Goal: Transaction & Acquisition: Purchase product/service

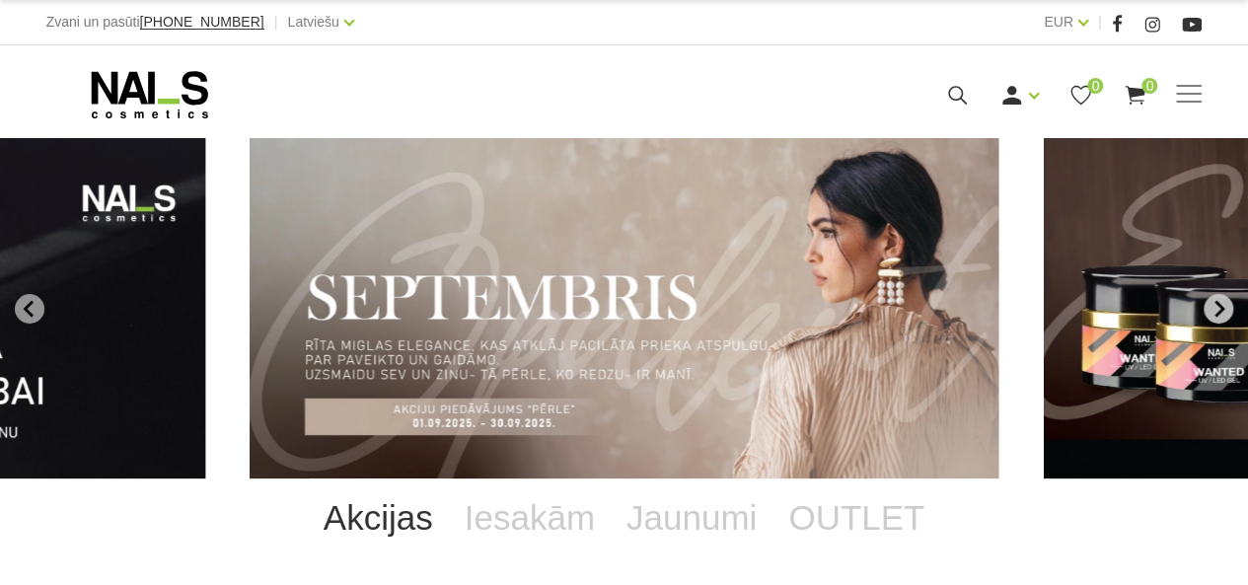
click at [1226, 319] on button "Next slide" at bounding box center [1219, 309] width 30 height 30
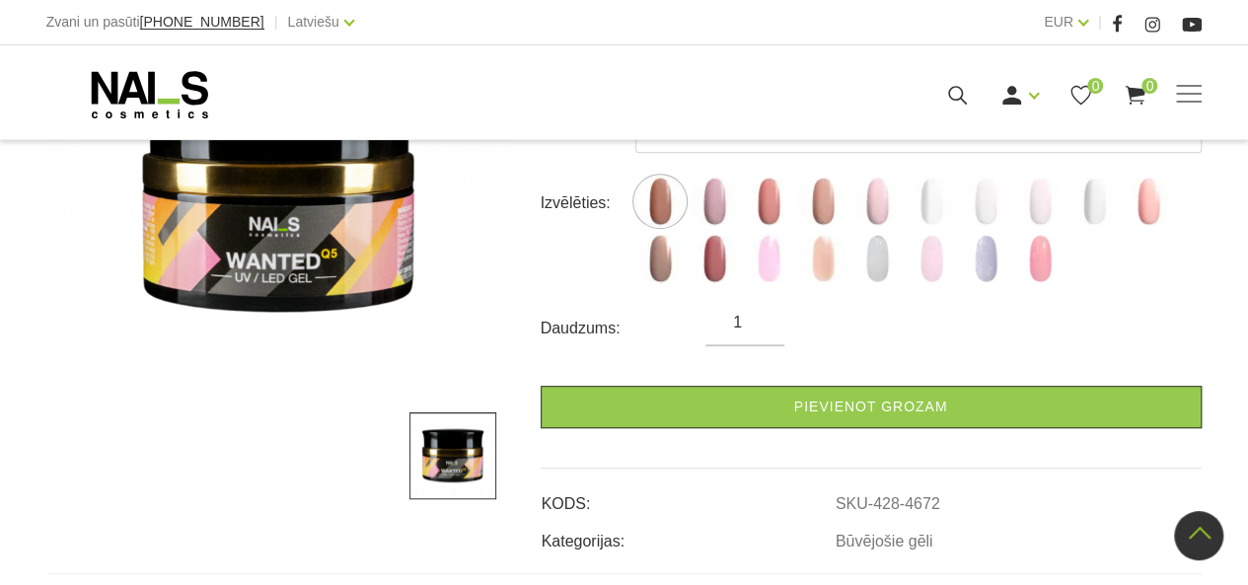
scroll to position [360, 0]
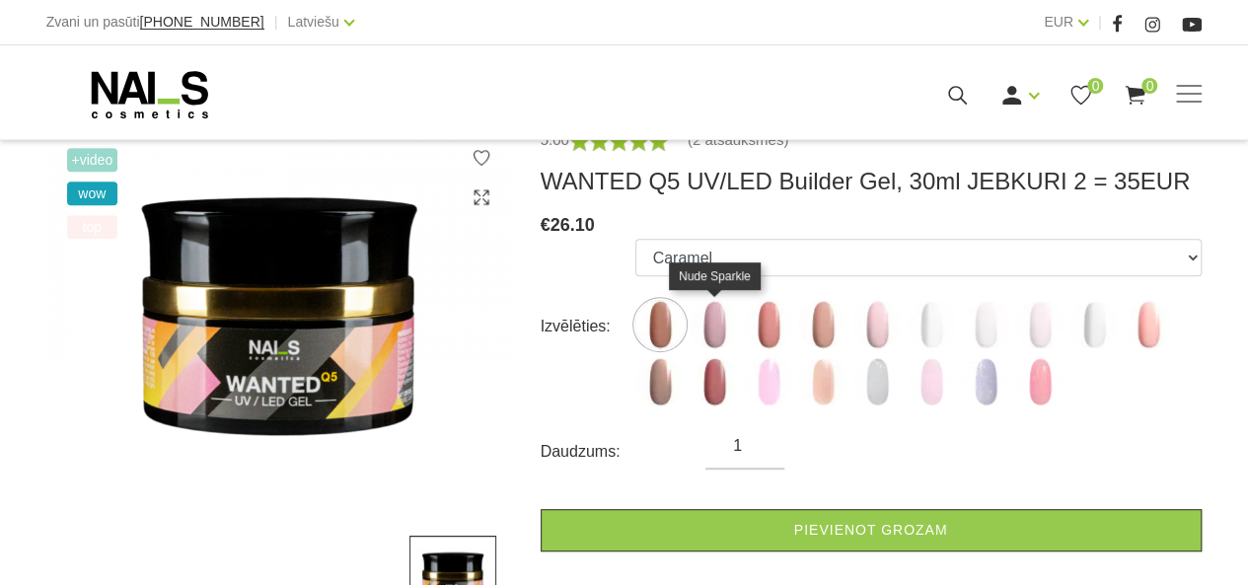
click at [718, 324] on img at bounding box center [714, 324] width 49 height 49
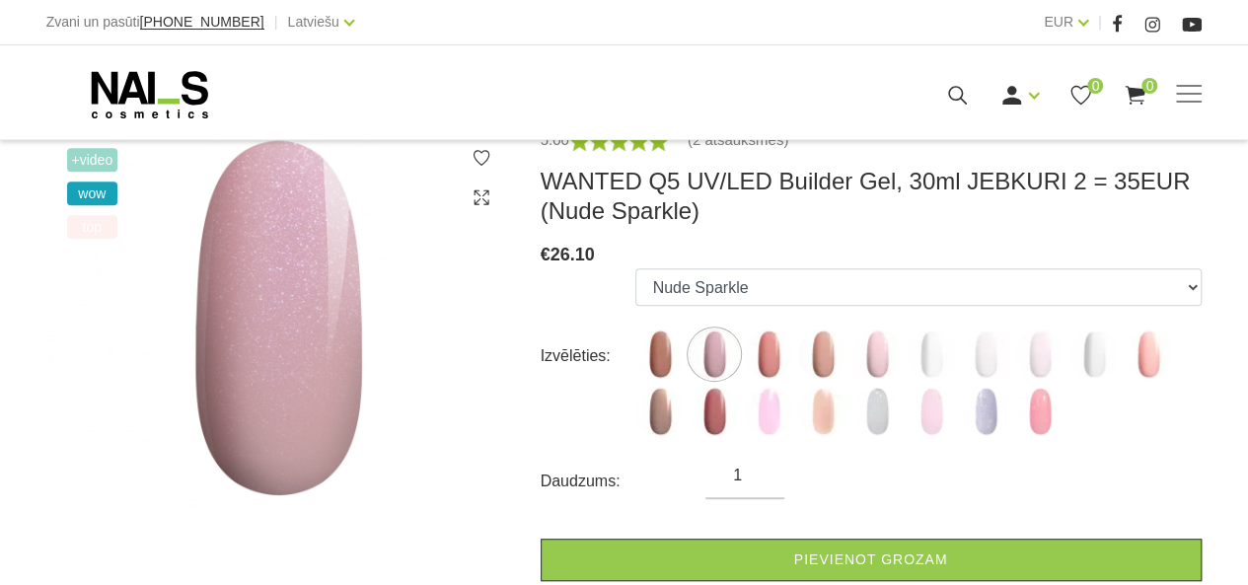
click at [784, 326] on ul "Caramel Nude Sparkle Mood Macchiato Dream Rose Premium Clear Pastel Porcelain B…" at bounding box center [919, 356] width 566 height 176
click at [870, 360] on img at bounding box center [877, 354] width 49 height 49
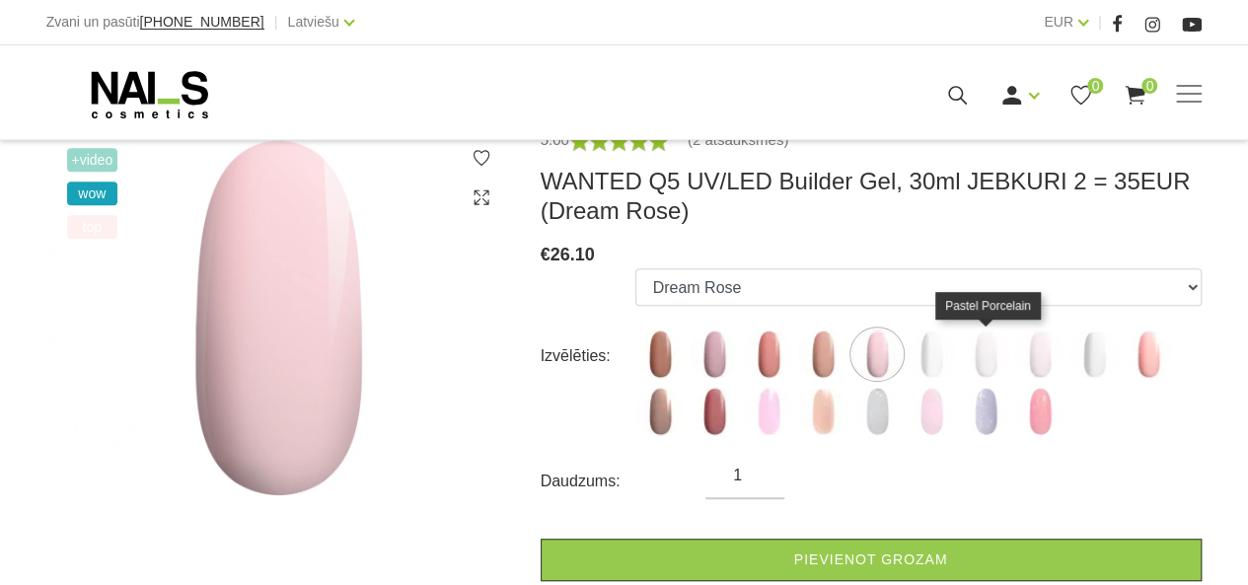
click at [1002, 343] on img at bounding box center [985, 354] width 49 height 49
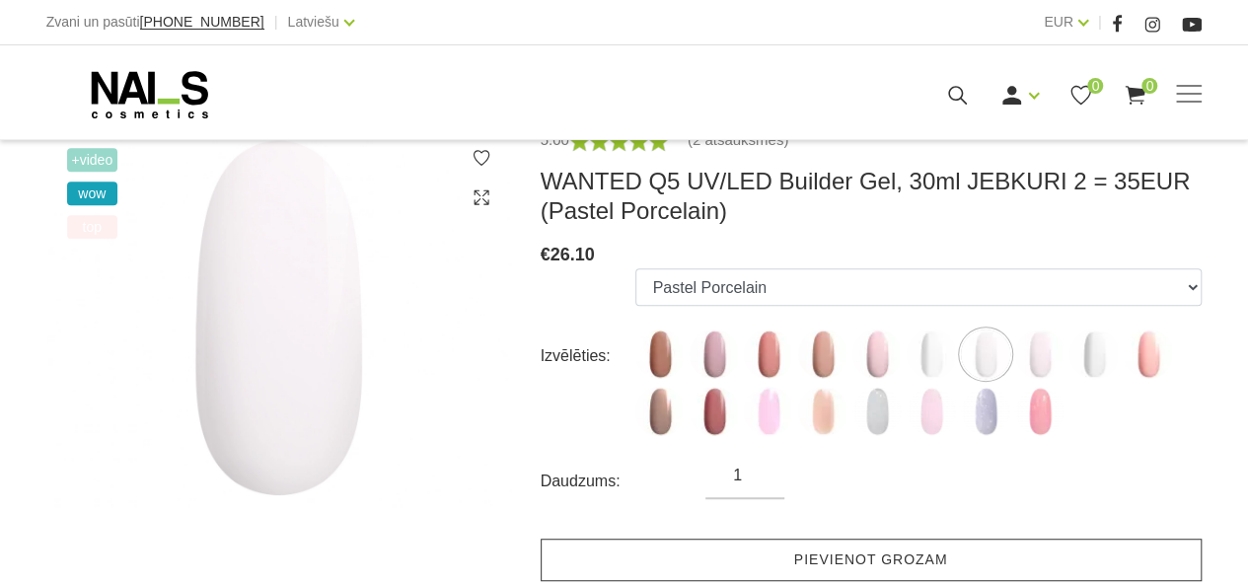
click at [841, 558] on link "Pievienot grozam" at bounding box center [871, 560] width 661 height 42
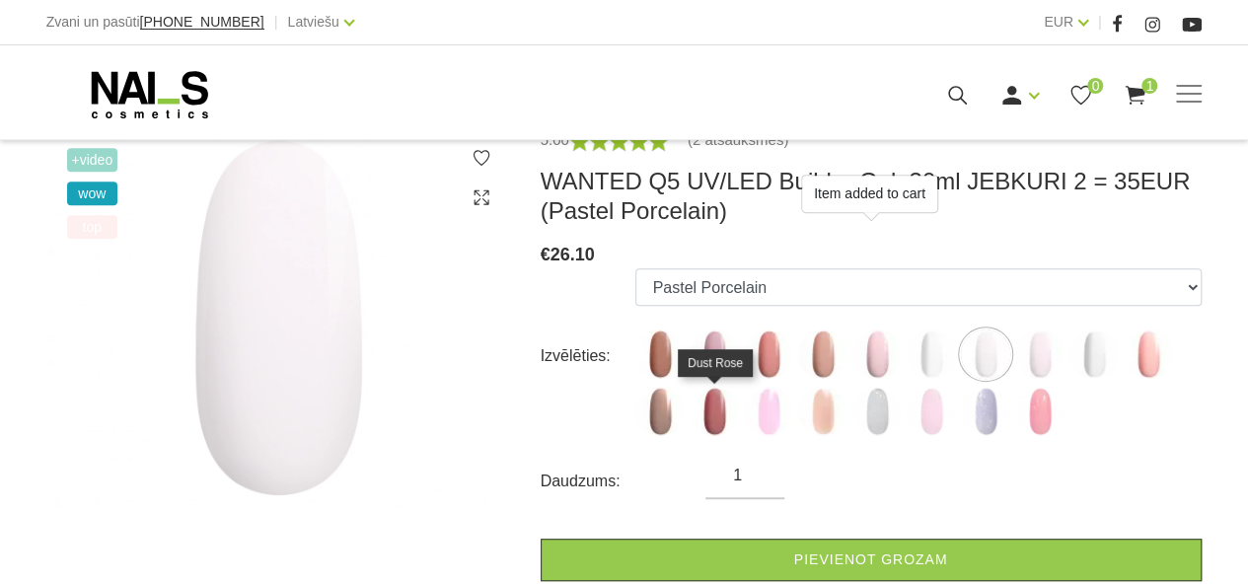
click at [695, 405] on img at bounding box center [714, 411] width 49 height 49
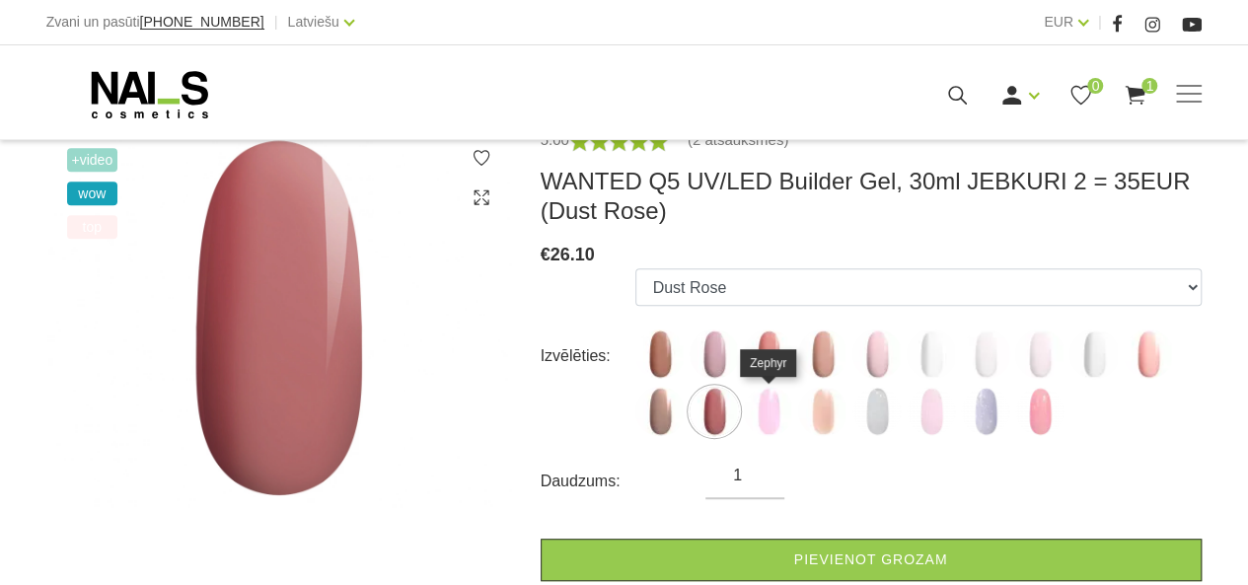
click at [766, 409] on img at bounding box center [768, 411] width 49 height 49
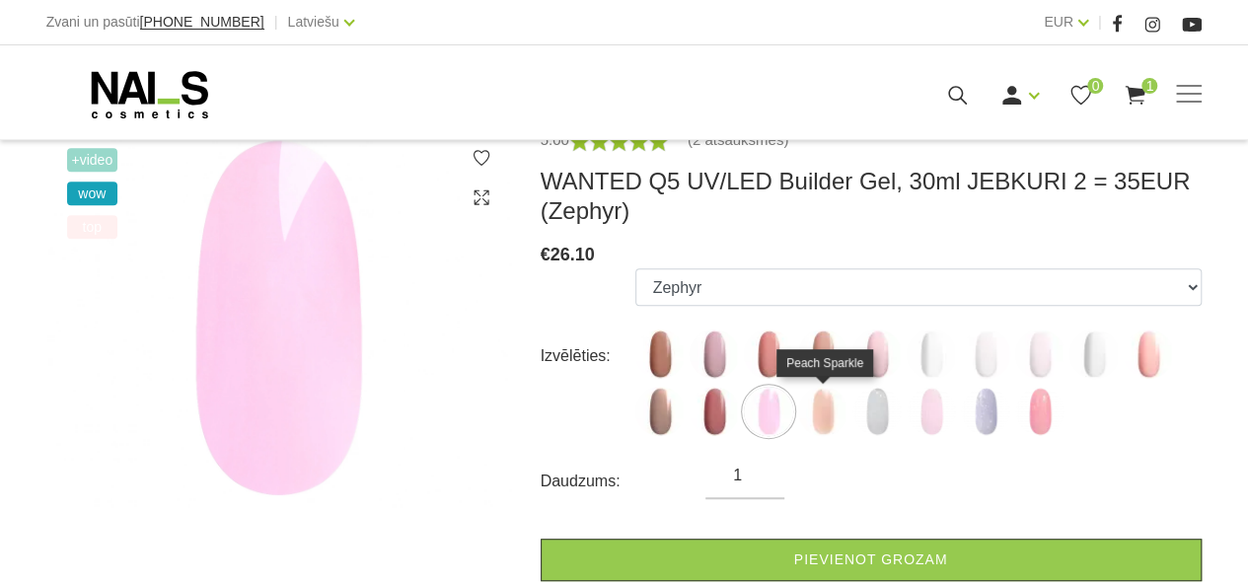
click at [821, 414] on img at bounding box center [822, 411] width 49 height 49
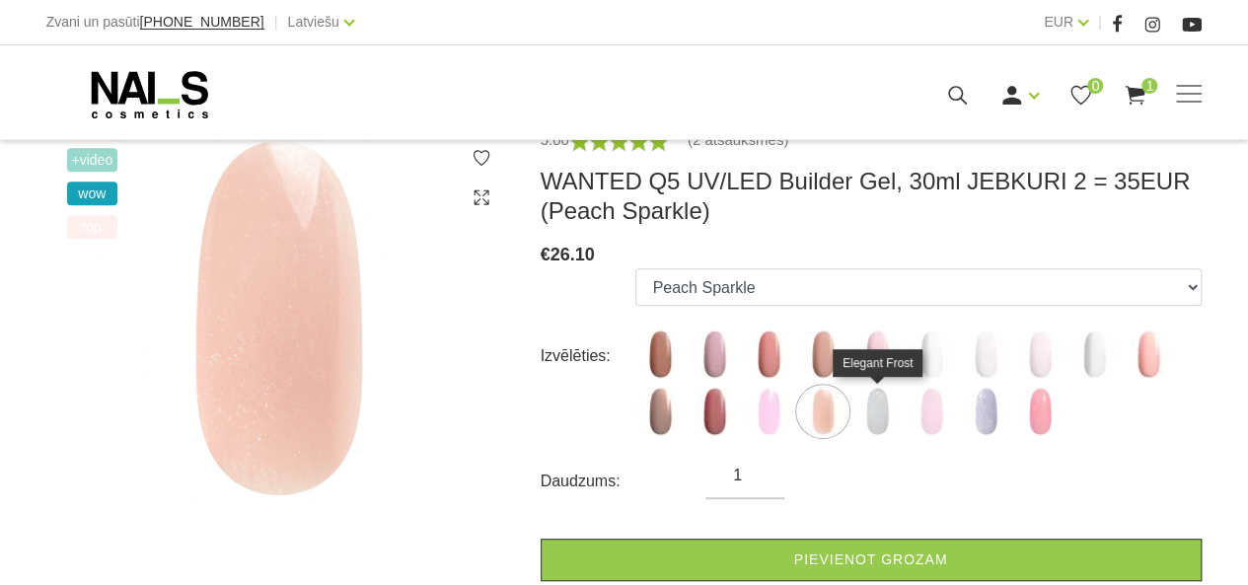
click at [872, 408] on img at bounding box center [877, 411] width 49 height 49
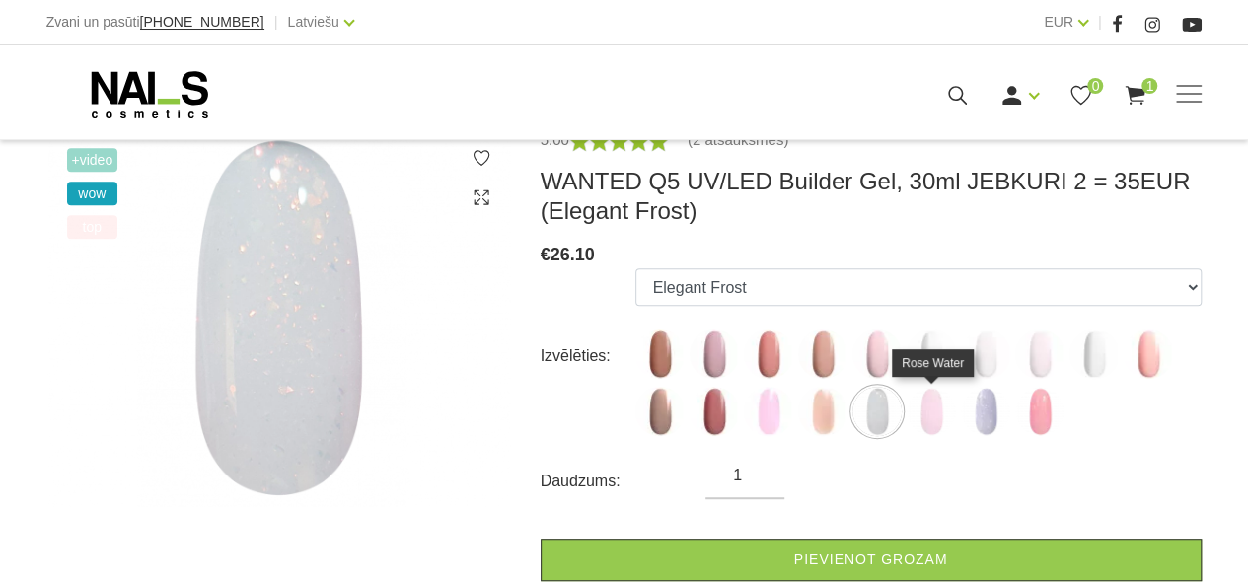
click at [936, 432] on img at bounding box center [931, 411] width 49 height 49
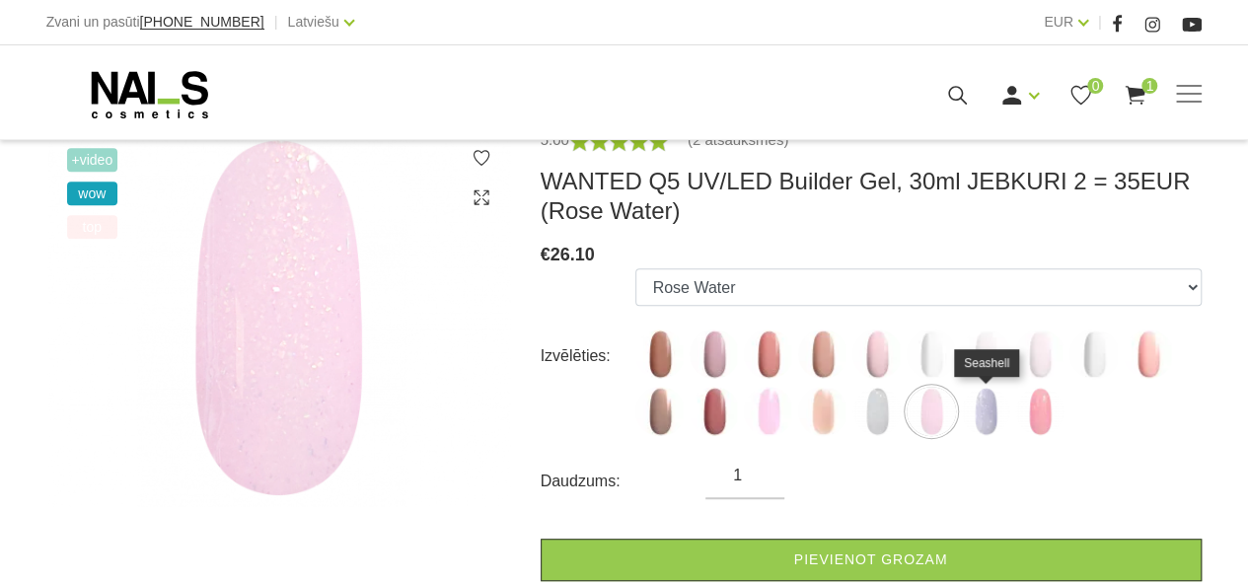
click at [1003, 414] on img at bounding box center [985, 411] width 49 height 49
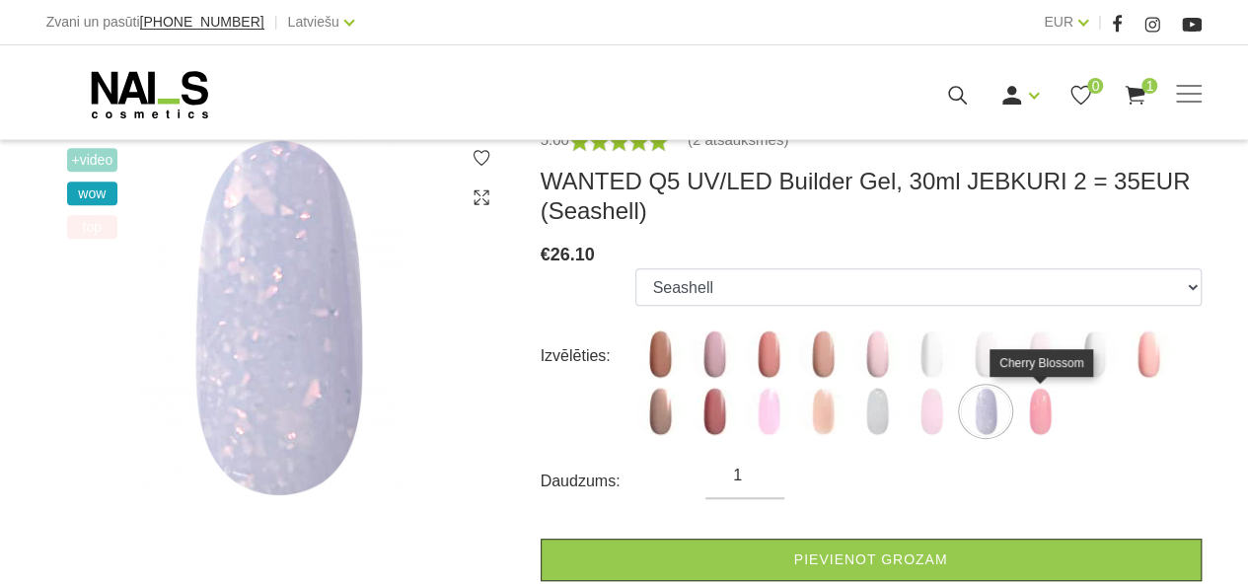
click at [1045, 429] on img at bounding box center [1040, 411] width 49 height 49
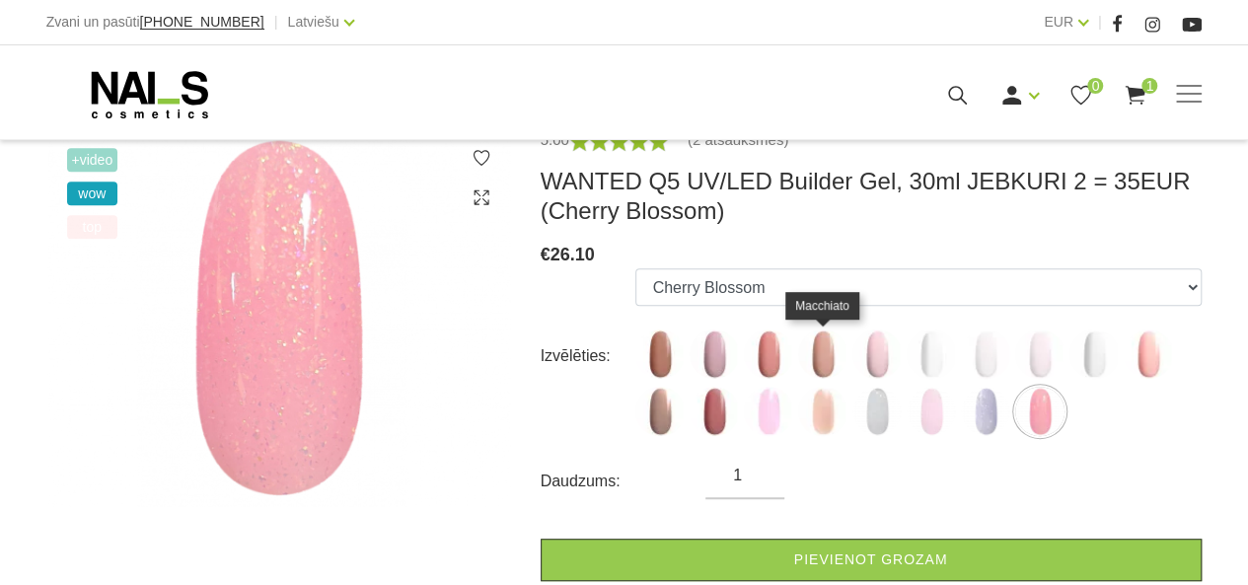
click at [823, 350] on img at bounding box center [822, 354] width 49 height 49
select select "4675"
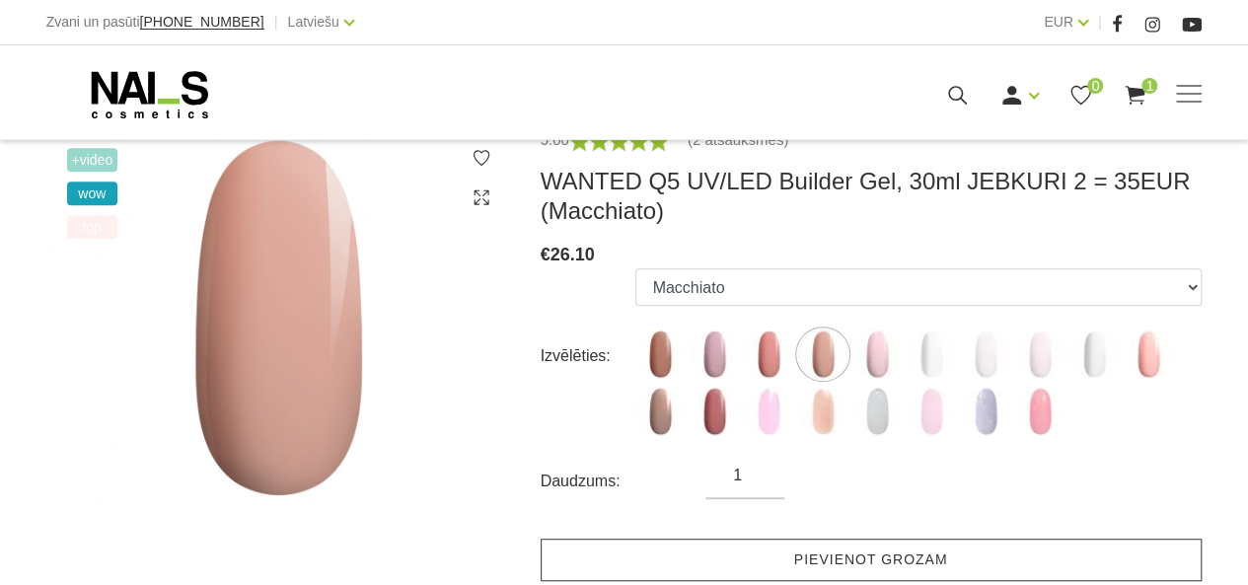
click at [651, 571] on link "Pievienot grozam" at bounding box center [871, 560] width 661 height 42
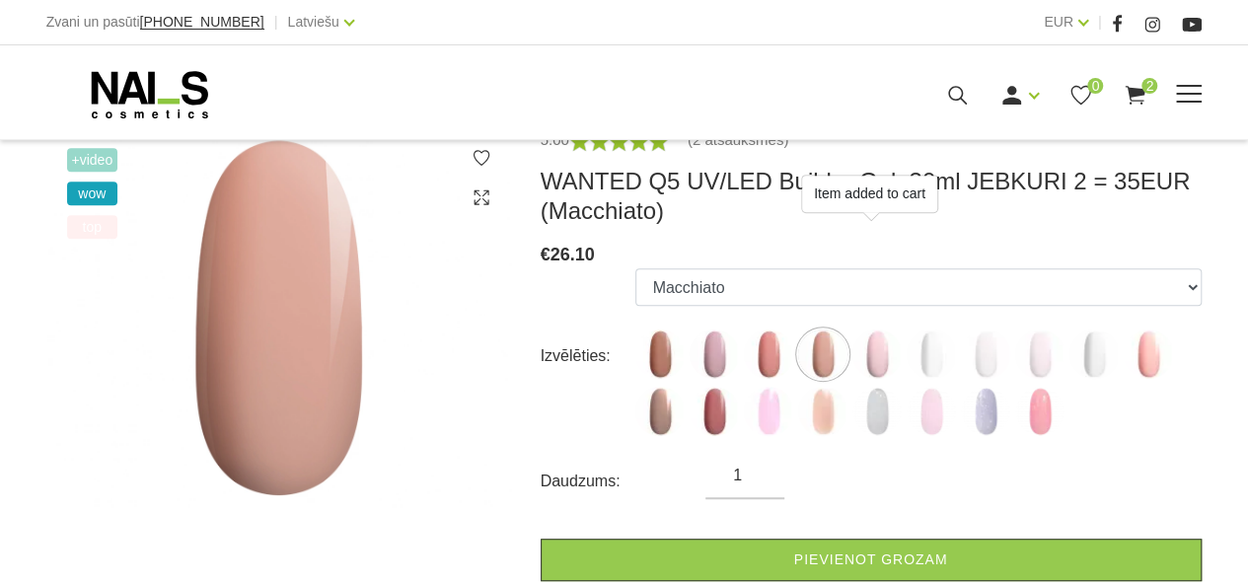
click at [96, 92] on use at bounding box center [149, 94] width 116 height 47
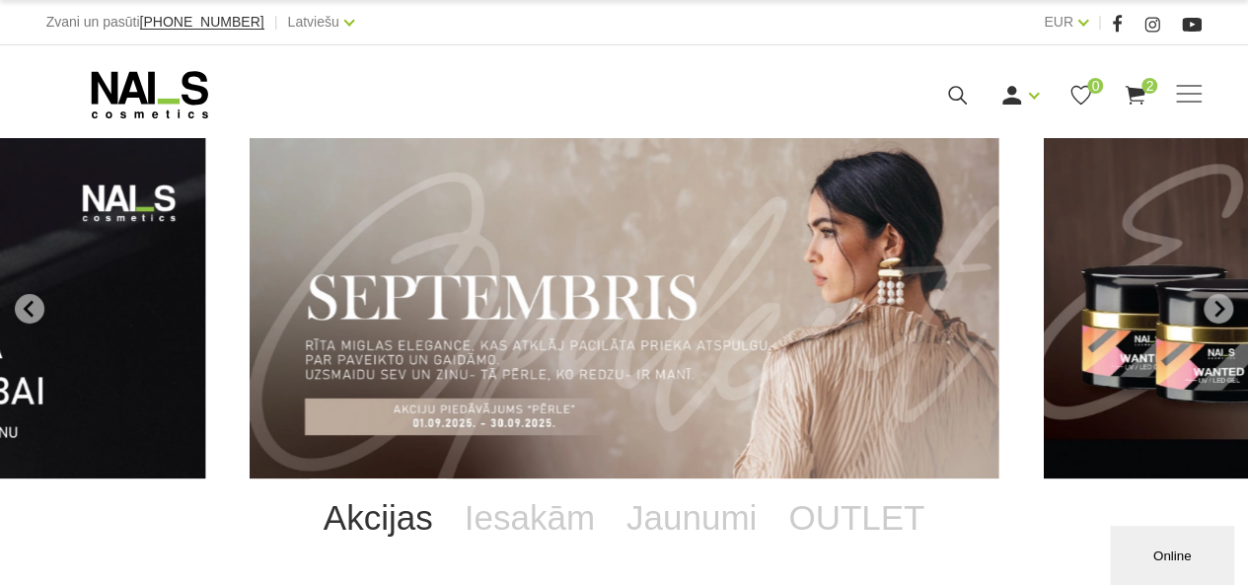
click at [1216, 307] on icon "Next slide" at bounding box center [1219, 309] width 18 height 18
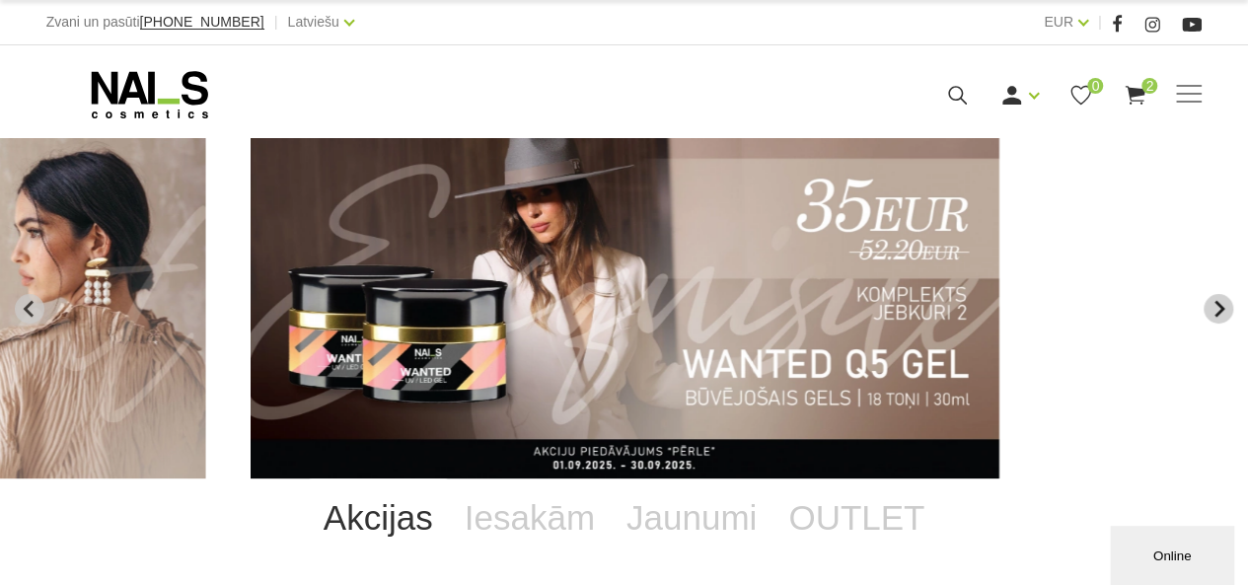
click at [1216, 307] on icon "Next slide" at bounding box center [1219, 309] width 18 height 18
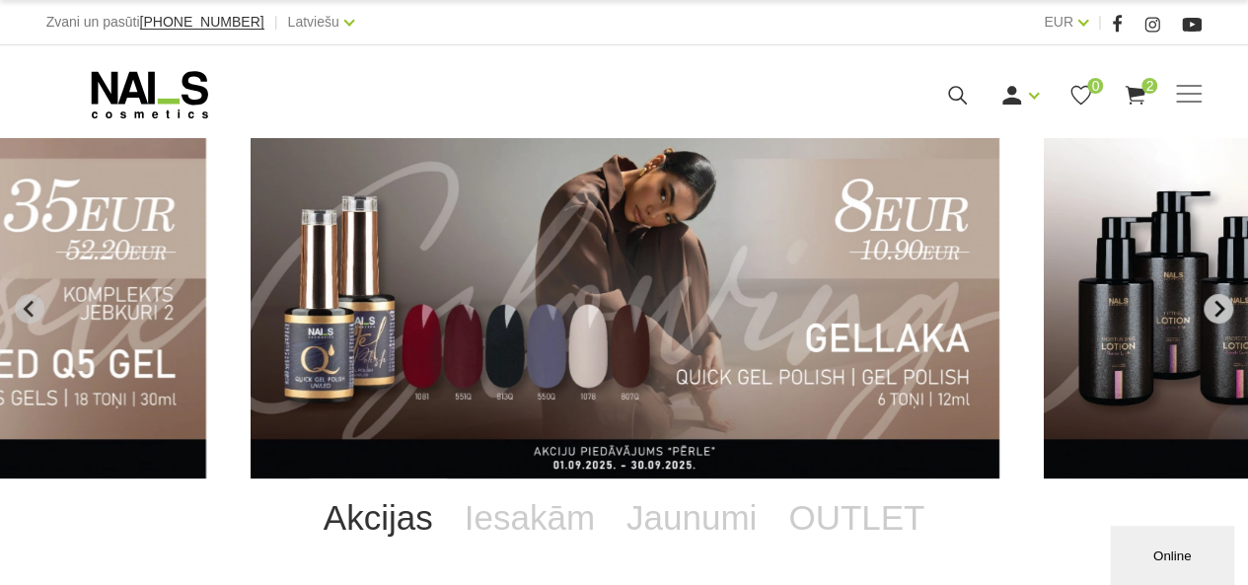
click at [1216, 307] on icon "Next slide" at bounding box center [1219, 309] width 18 height 18
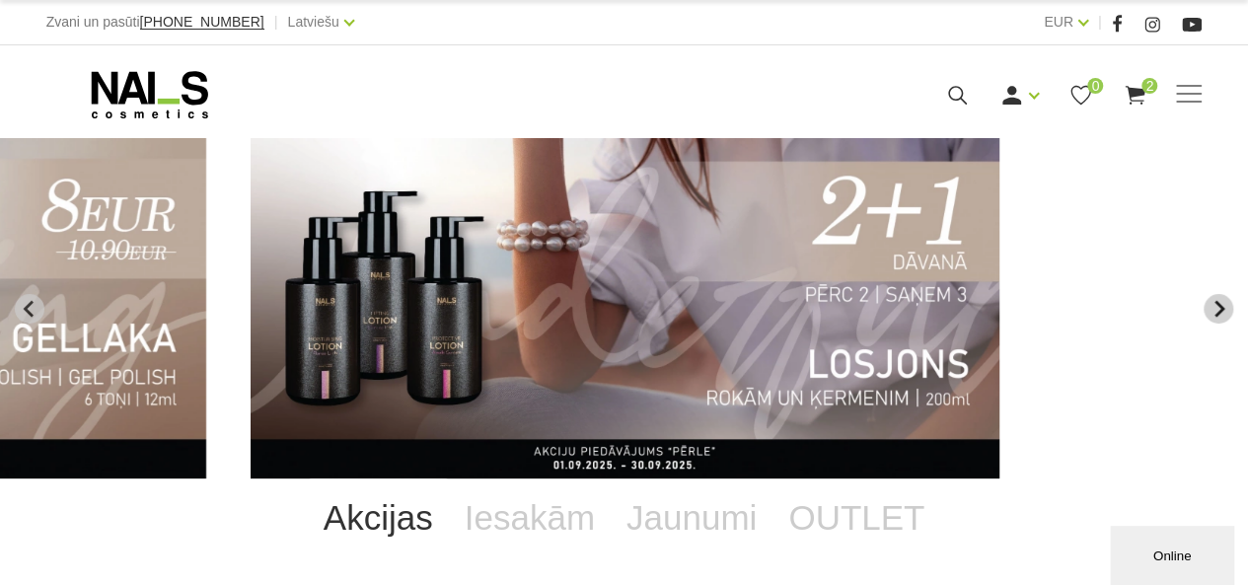
click at [1216, 307] on icon "Next slide" at bounding box center [1219, 309] width 18 height 18
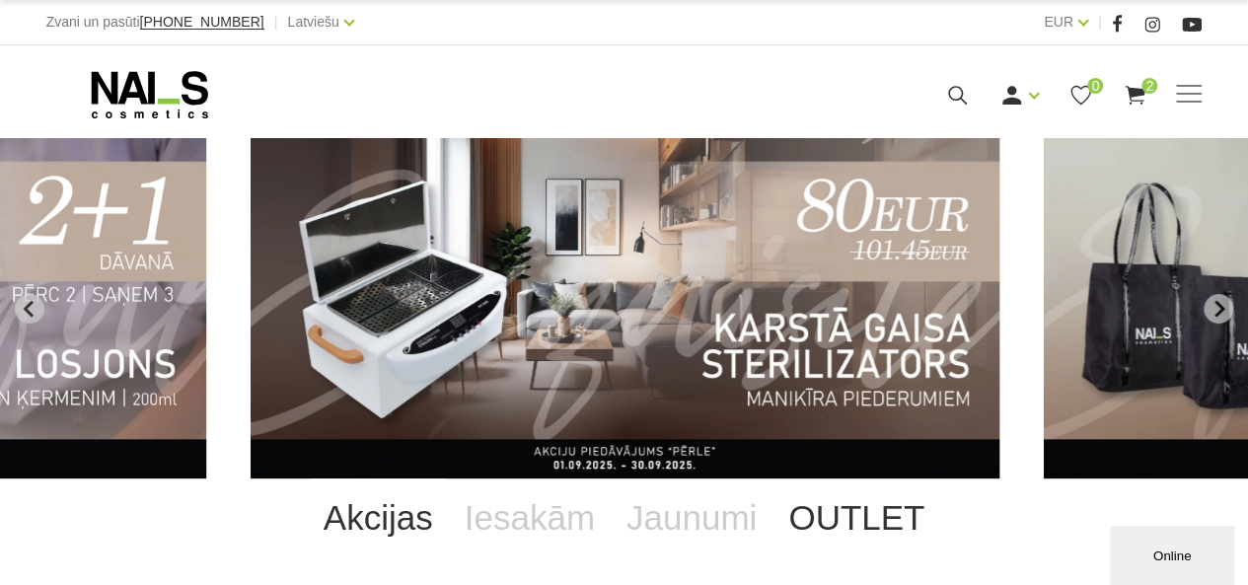
click at [802, 534] on link "OUTLET" at bounding box center [857, 518] width 168 height 79
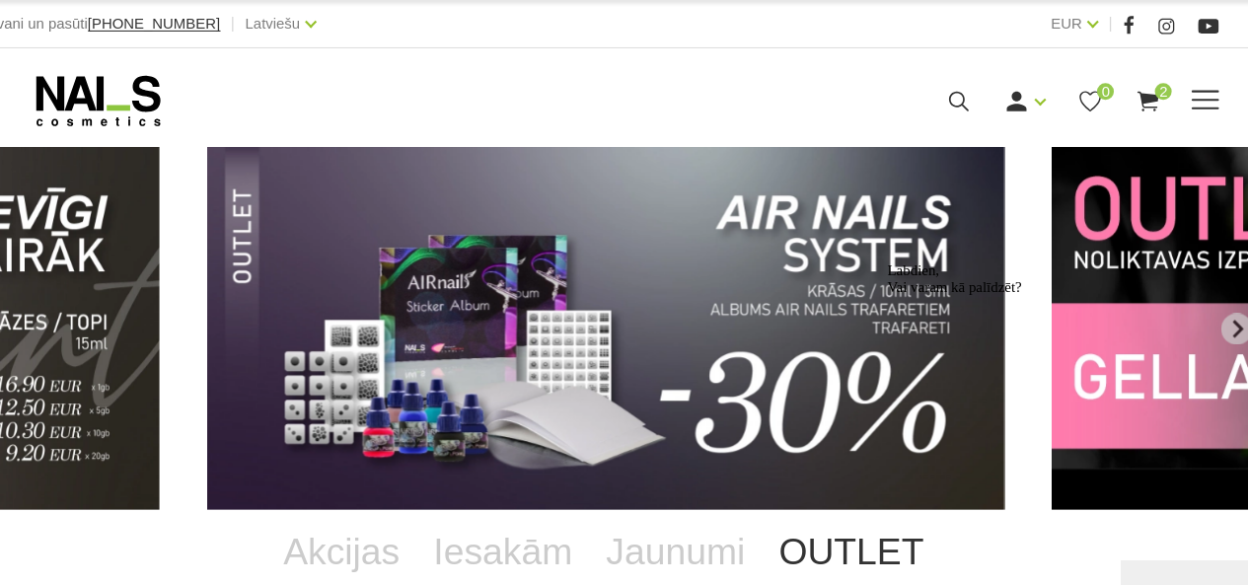
click at [1184, 93] on span at bounding box center [1189, 94] width 26 height 2
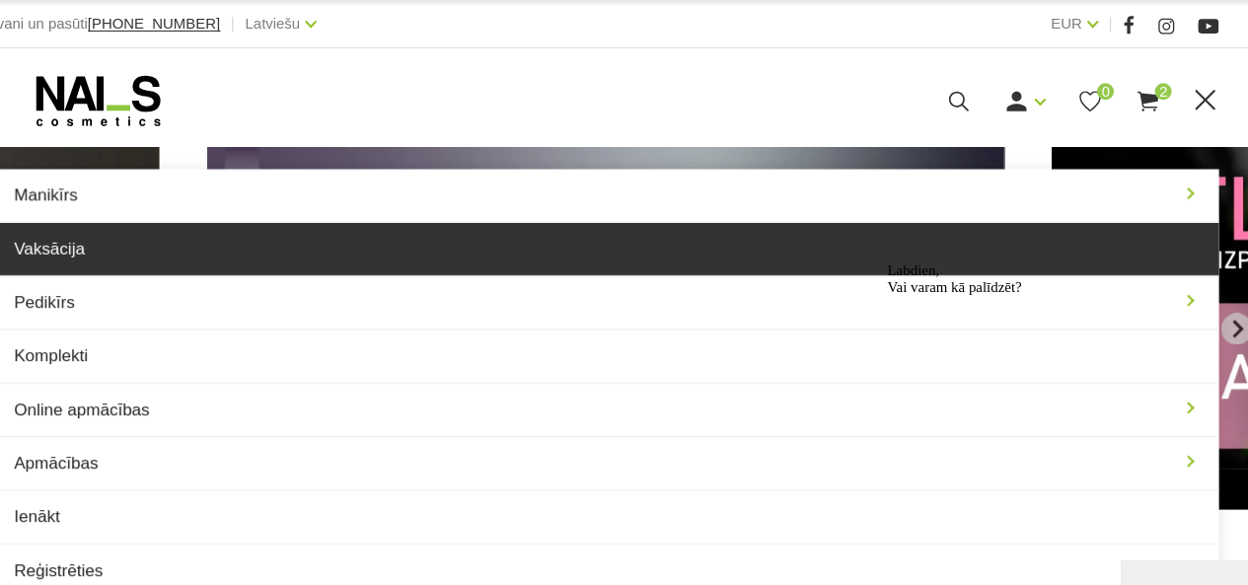
click at [588, 239] on link "Vaksācija" at bounding box center [624, 233] width 1157 height 49
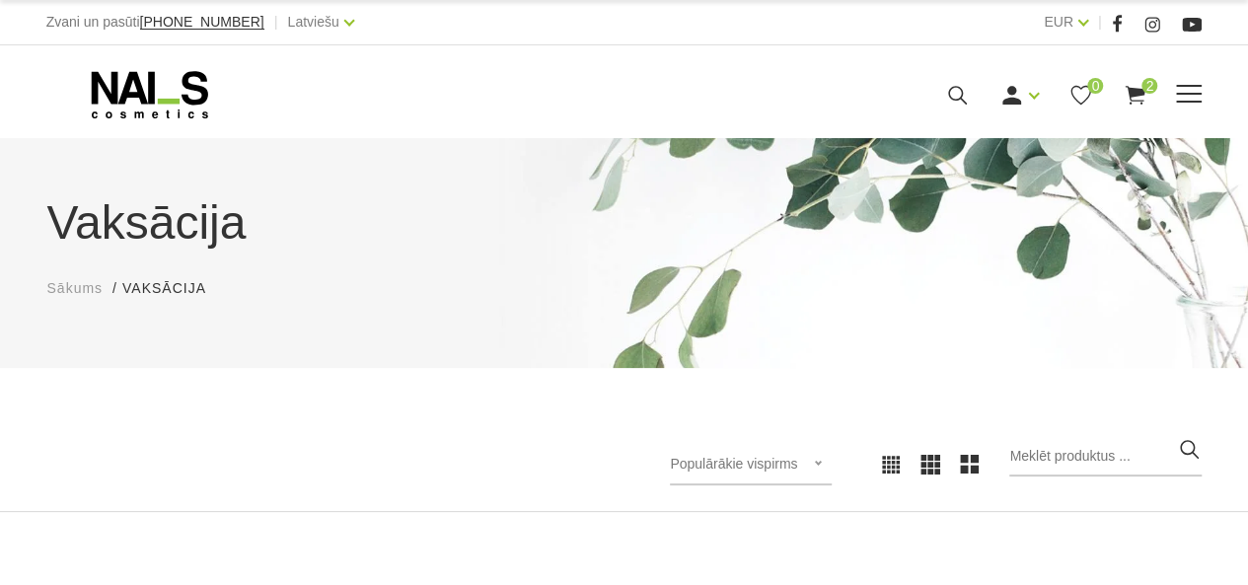
click at [1188, 95] on span at bounding box center [1189, 94] width 26 height 2
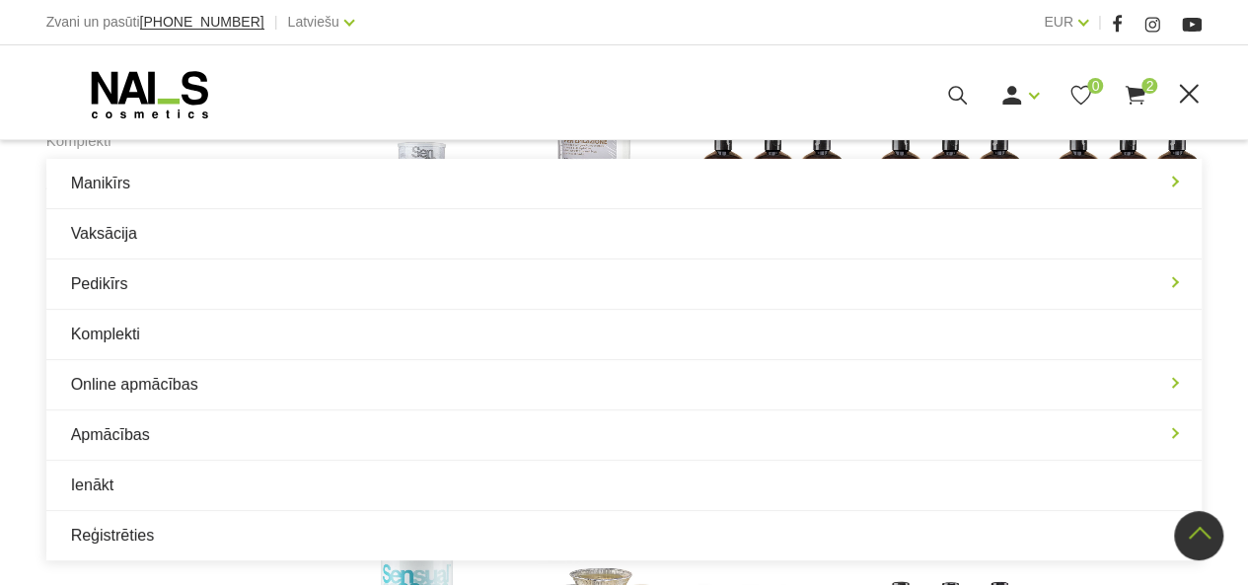
scroll to position [946, 0]
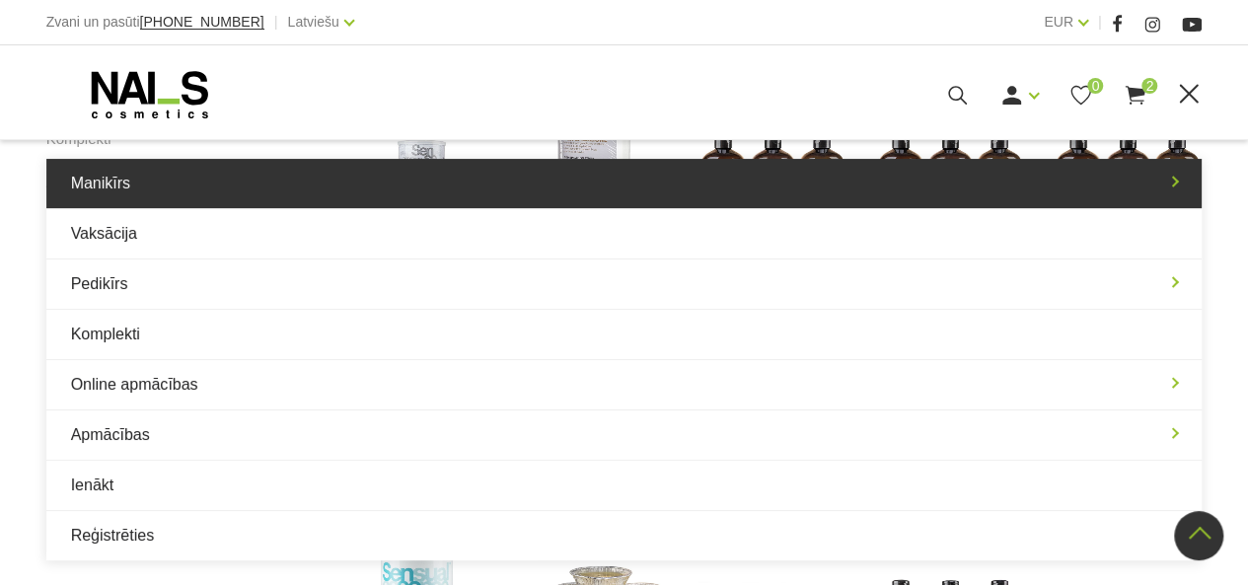
click at [488, 195] on link "Manikīrs" at bounding box center [624, 183] width 1157 height 49
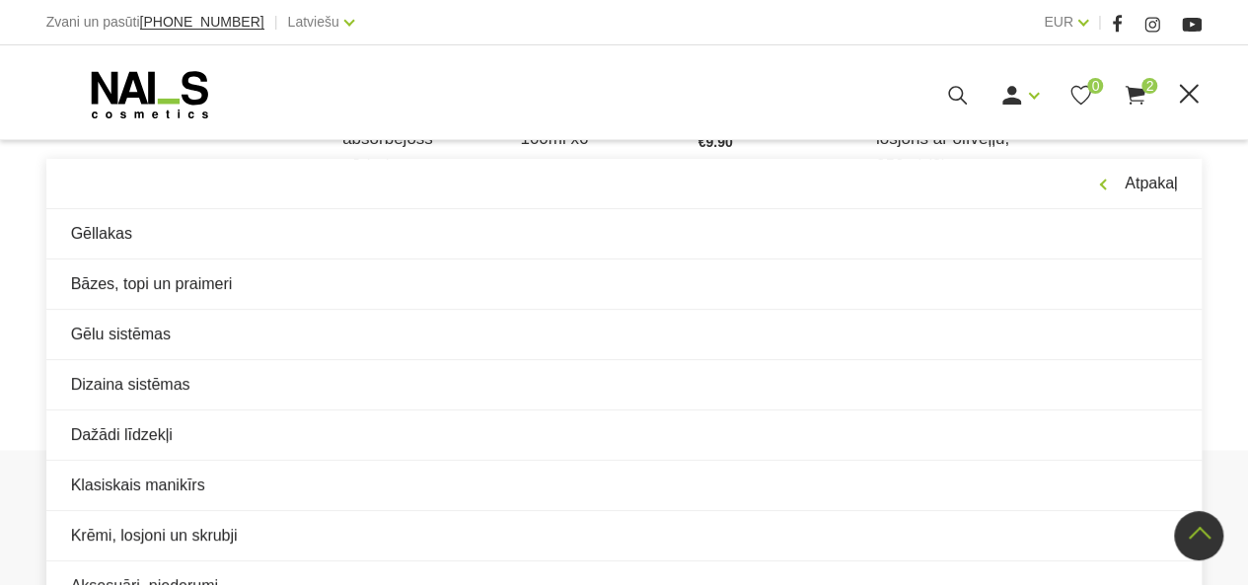
scroll to position [1636, 0]
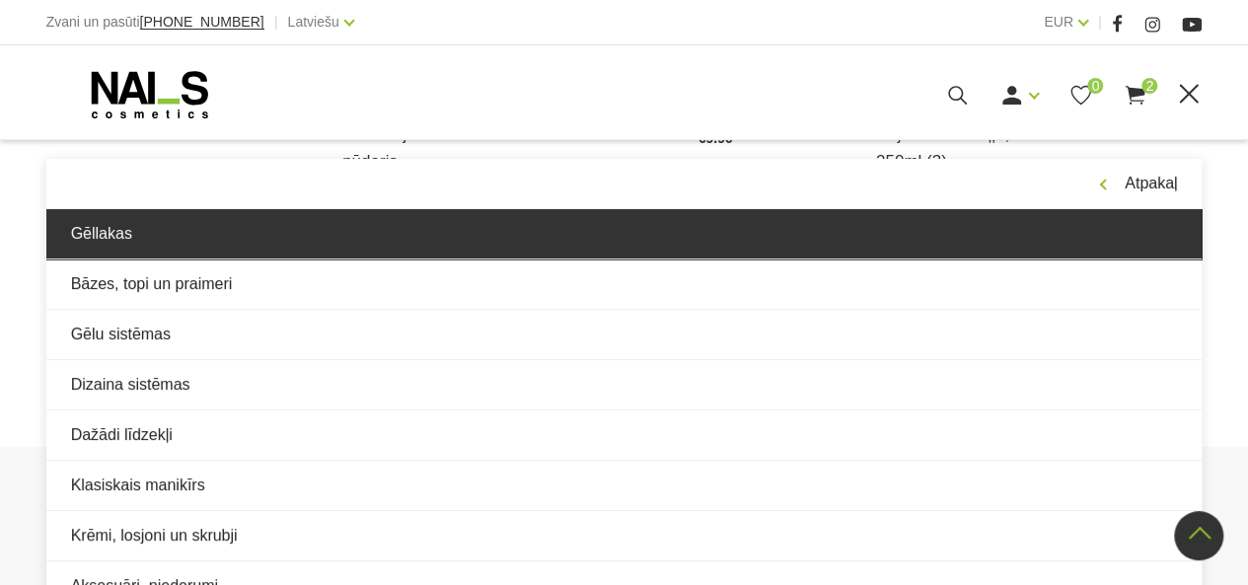
click at [481, 211] on link "Gēllakas" at bounding box center [624, 233] width 1157 height 49
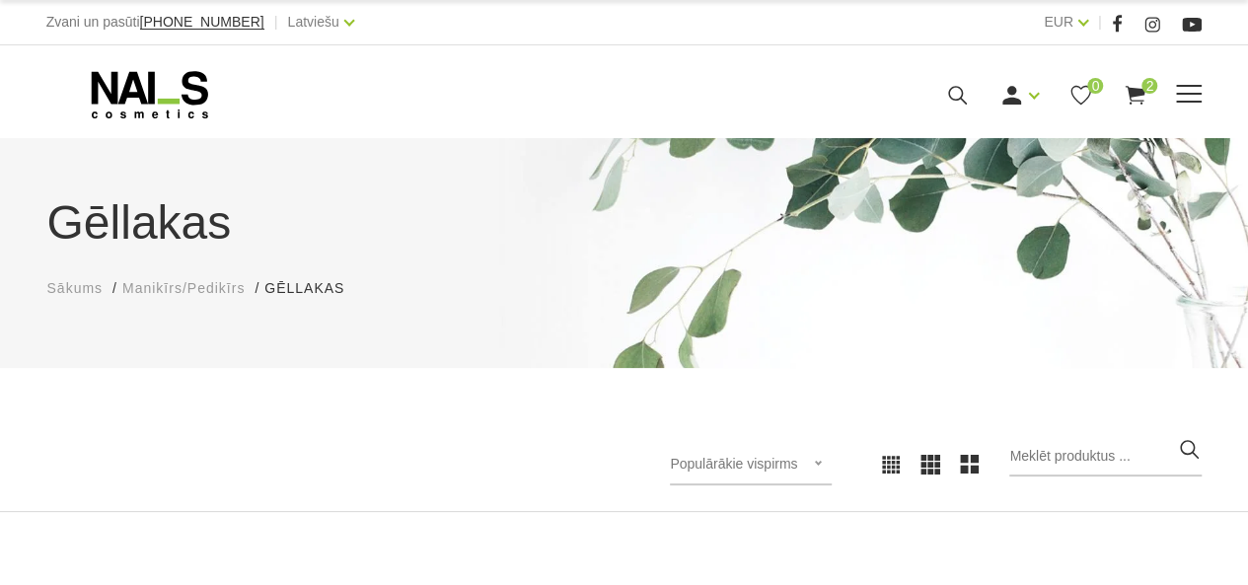
click at [1182, 94] on span at bounding box center [1189, 94] width 26 height 2
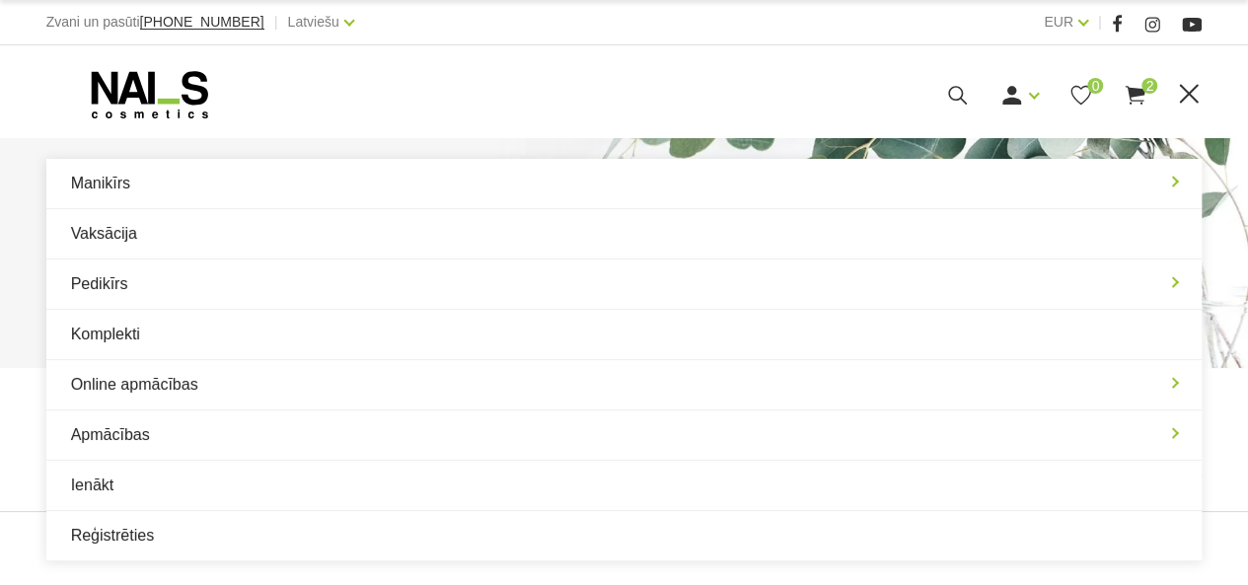
click at [722, 101] on div "Ienākt Reģistrēties 0 2" at bounding box center [828, 95] width 640 height 25
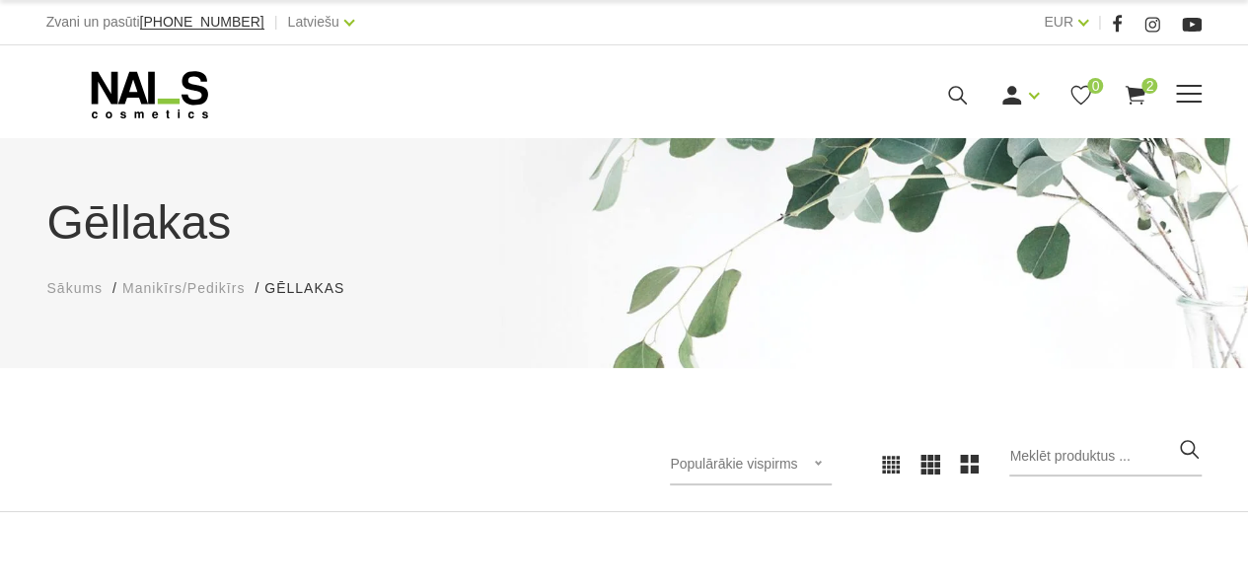
click at [774, 92] on div "Ienākt Reģistrēties 0 2" at bounding box center [828, 95] width 640 height 25
click at [674, 113] on div "Manikīrs Gēllakas Bāzes, topi un praimeri Gēlu sistēmas Dizaina sistēmas Dažādi…" at bounding box center [624, 94] width 1157 height 49
click at [186, 126] on div "Manikīrs Gēllakas Bāzes, topi un praimeri Gēlu sistēmas Dizaina sistēmas Dažādi…" at bounding box center [624, 92] width 1248 height 94
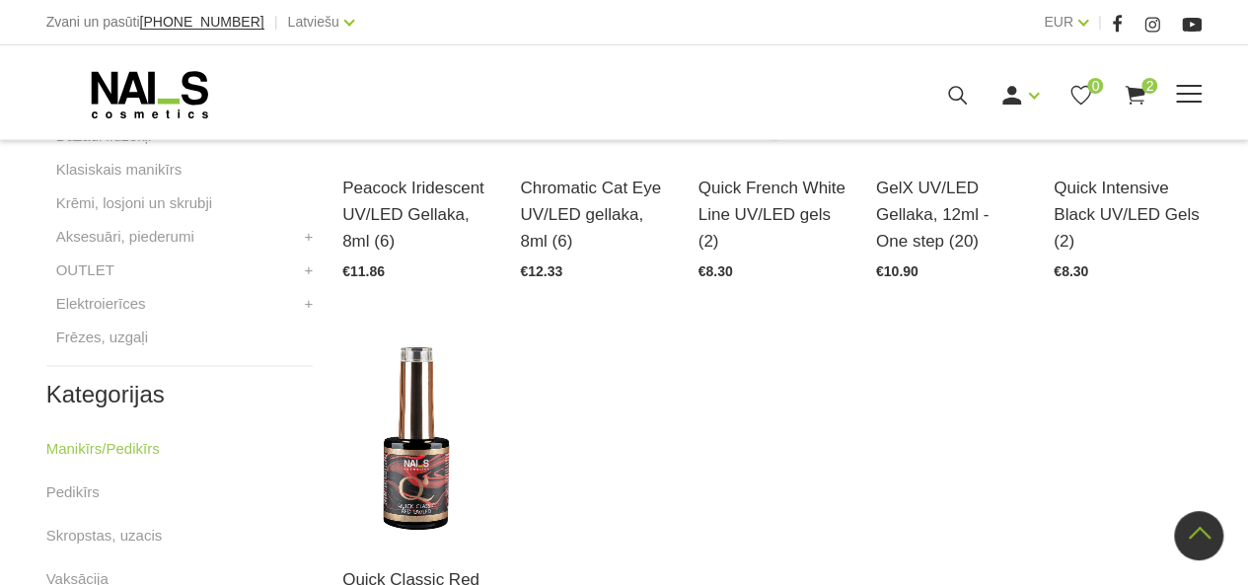
scroll to position [1059, 0]
click at [189, 347] on div "Kategorijas Manikīrs/Pedikīrs 11 Gēllakas MIRROR COLOR Gel polish ROSE Gēllakas…" at bounding box center [179, 175] width 266 height 1089
click at [120, 340] on link "Frēzes, uzgaļi" at bounding box center [102, 336] width 92 height 24
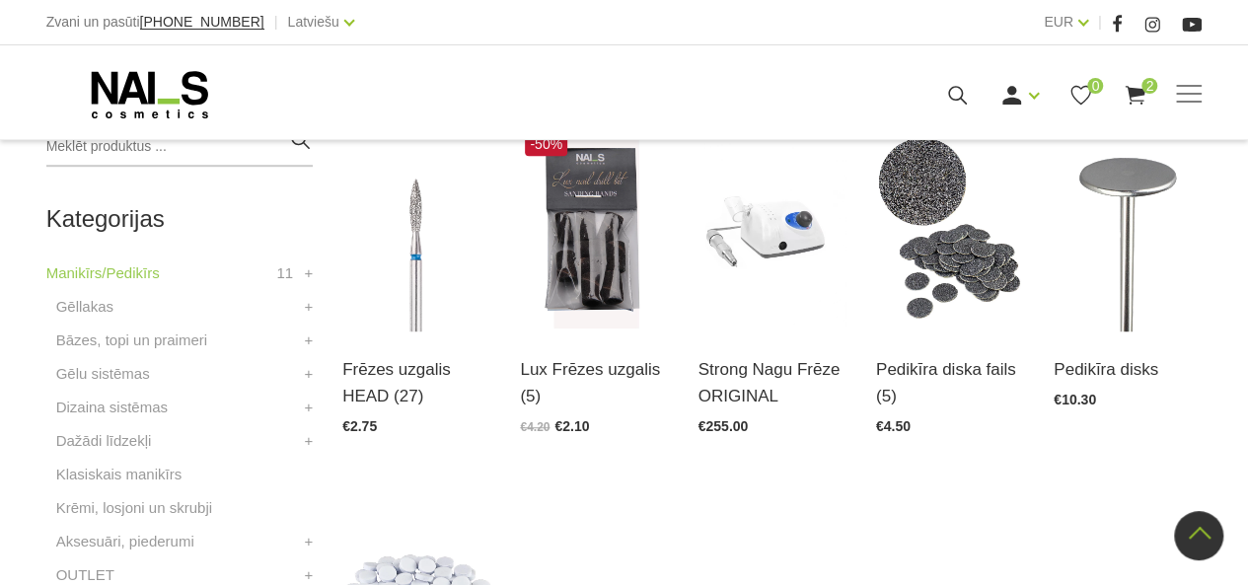
scroll to position [486, 0]
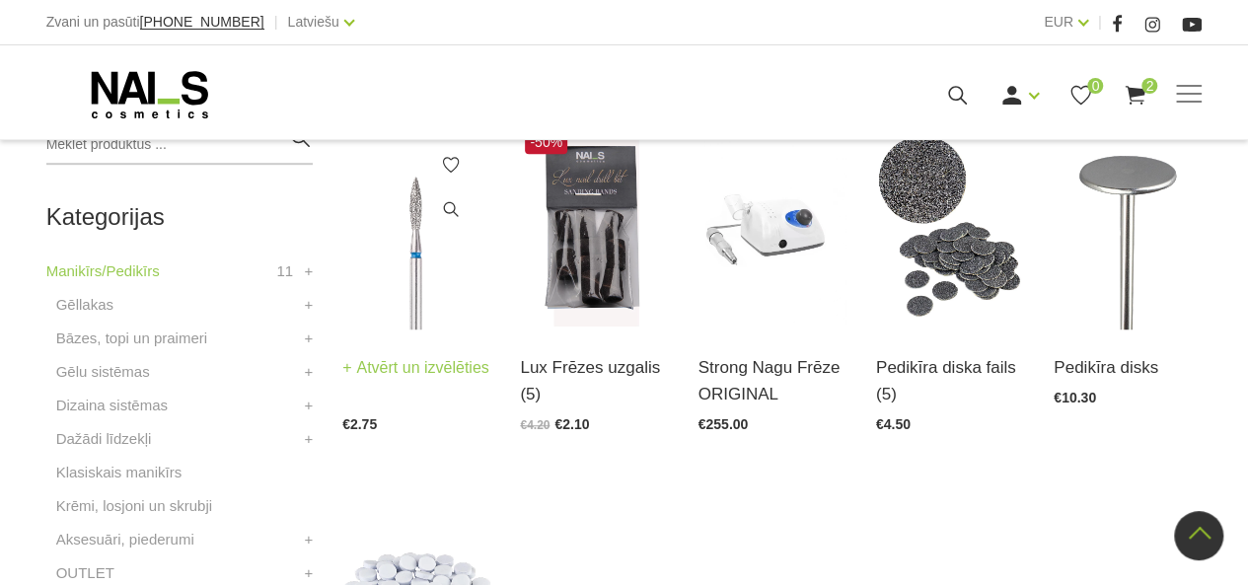
click at [438, 375] on link "Frēzes uzgalis HEAD (27)" at bounding box center [416, 348] width 148 height 53
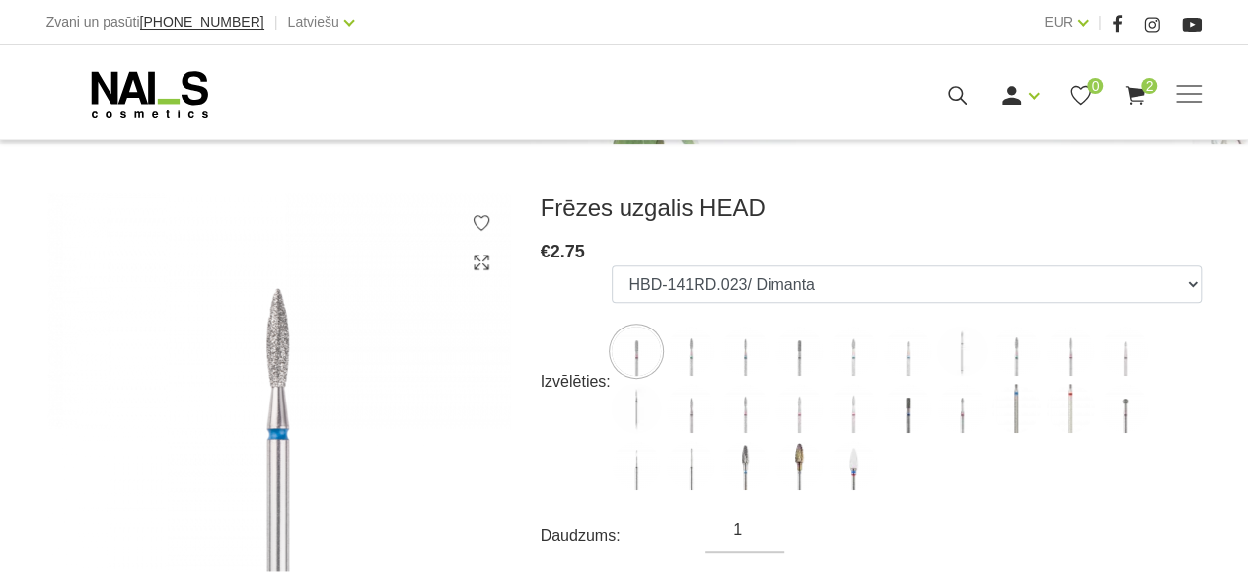
scroll to position [235, 0]
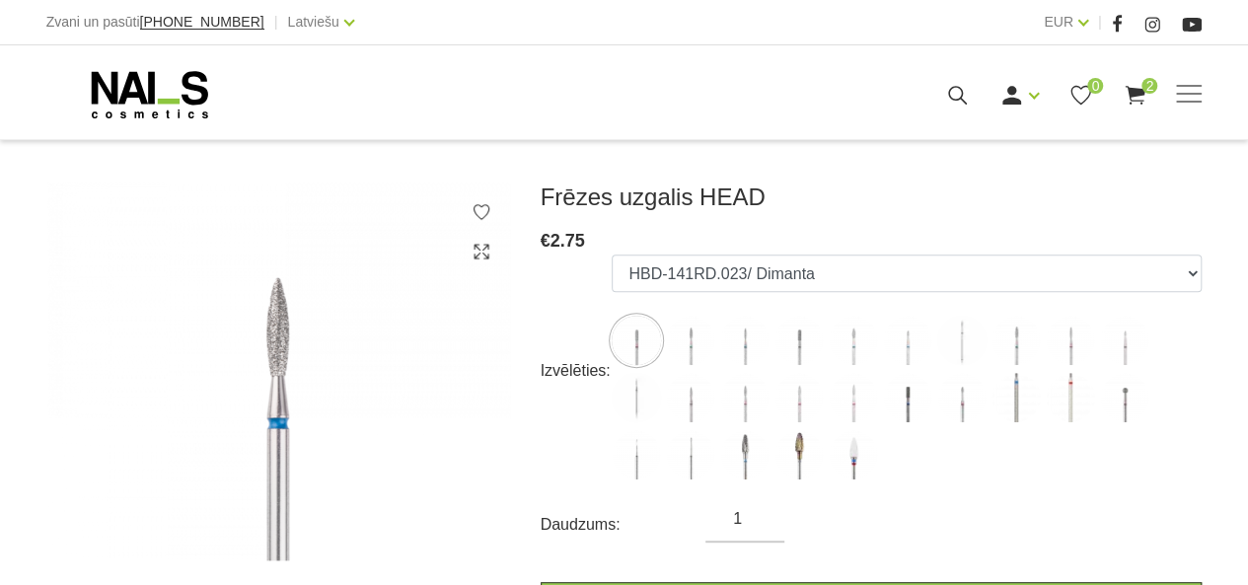
click at [703, 338] on img at bounding box center [690, 340] width 49 height 49
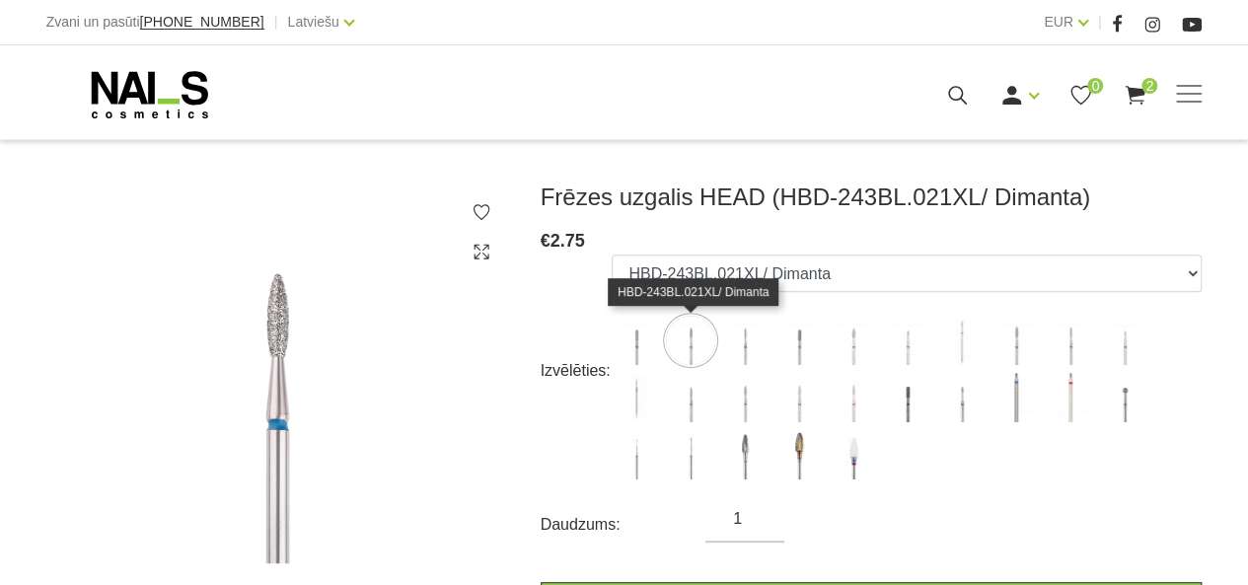
click at [735, 351] on img at bounding box center [744, 340] width 49 height 49
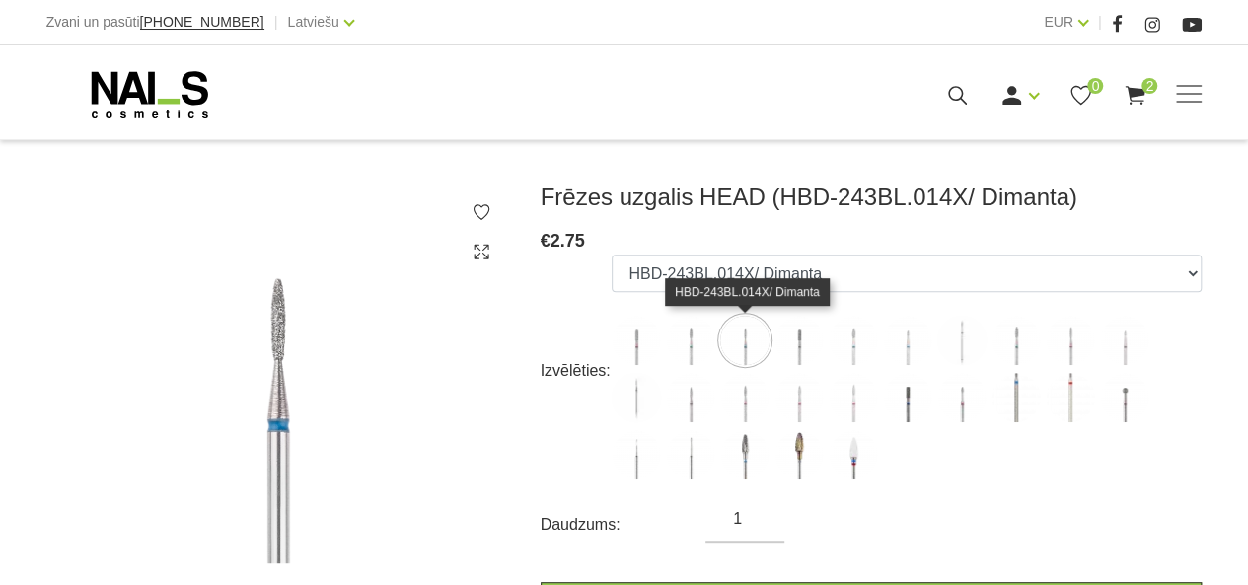
click at [780, 338] on img at bounding box center [799, 340] width 49 height 49
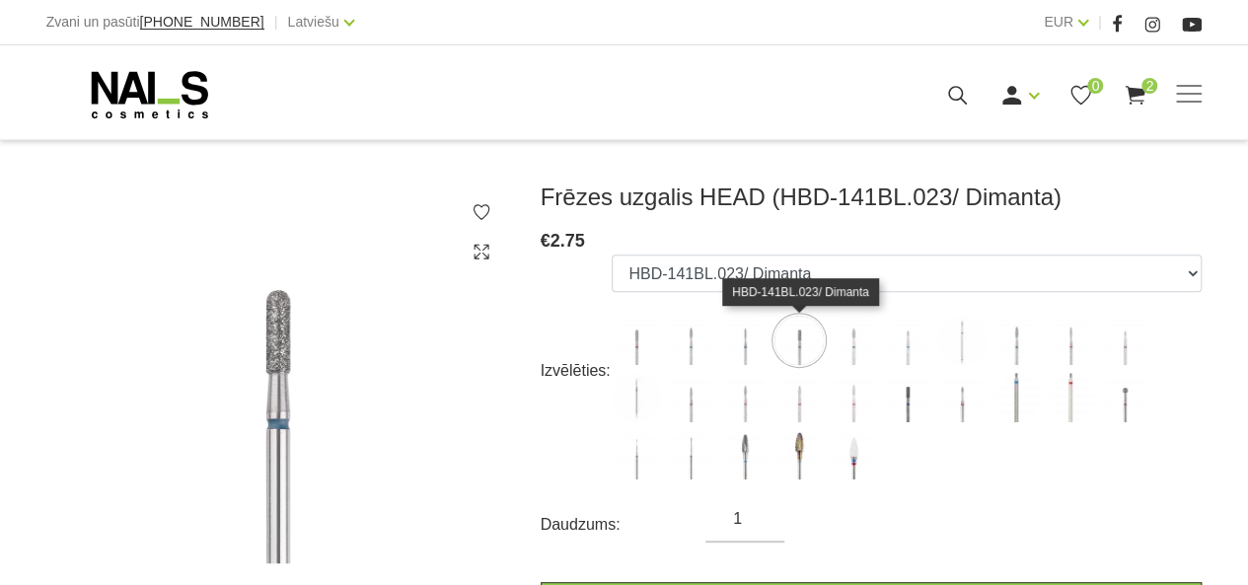
click at [838, 340] on img at bounding box center [853, 340] width 49 height 49
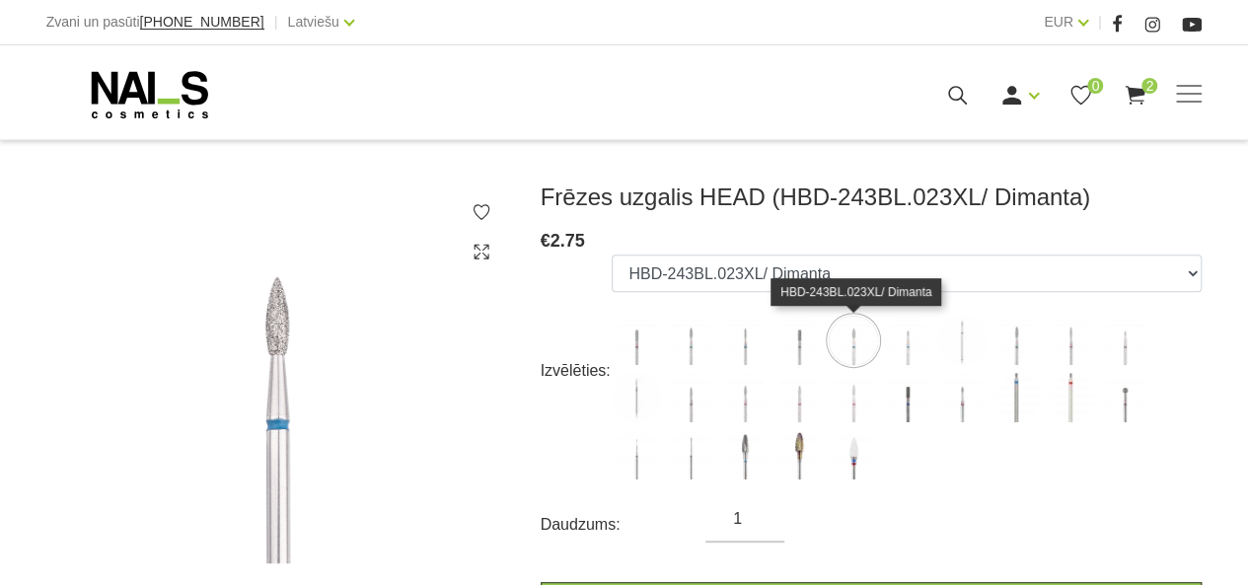
click at [923, 353] on img at bounding box center [907, 340] width 49 height 49
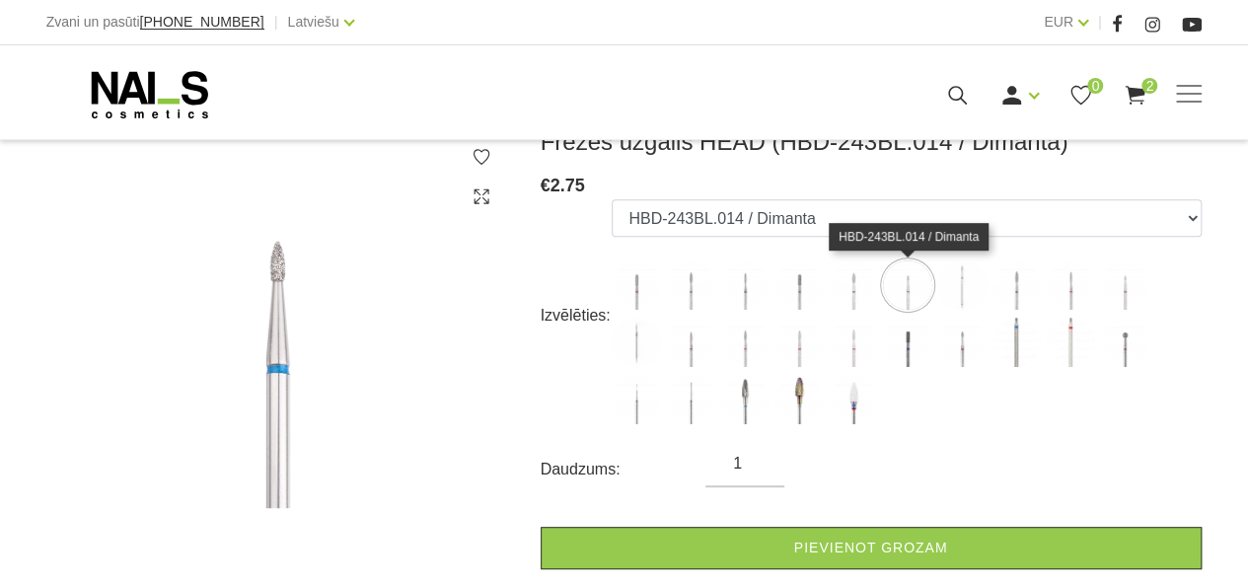
scroll to position [297, 0]
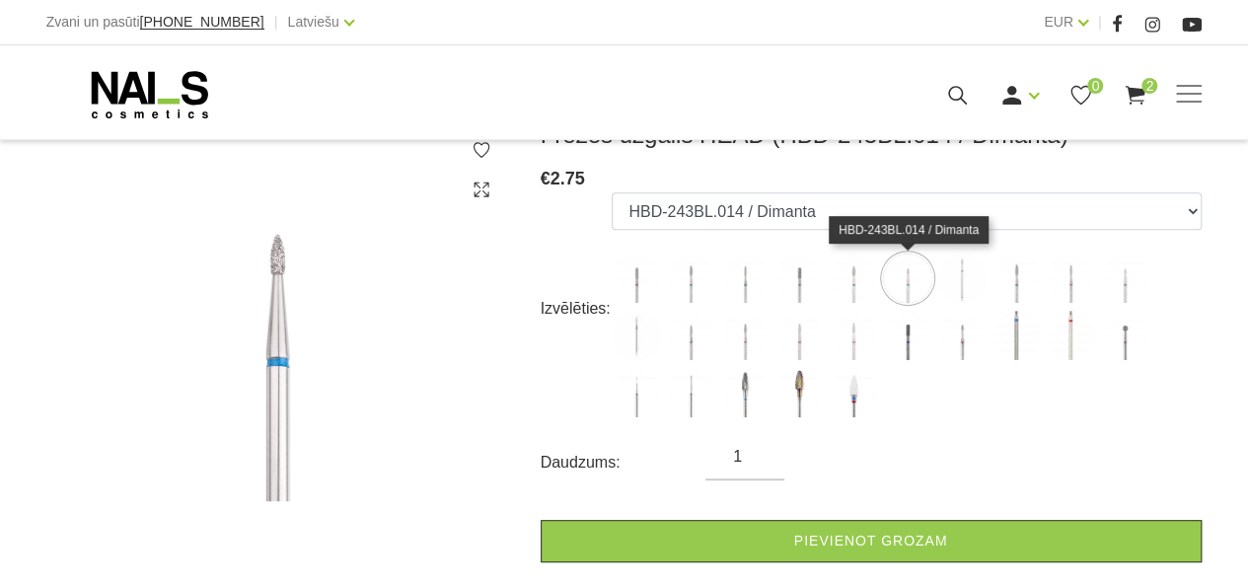
click at [959, 291] on img at bounding box center [962, 278] width 49 height 49
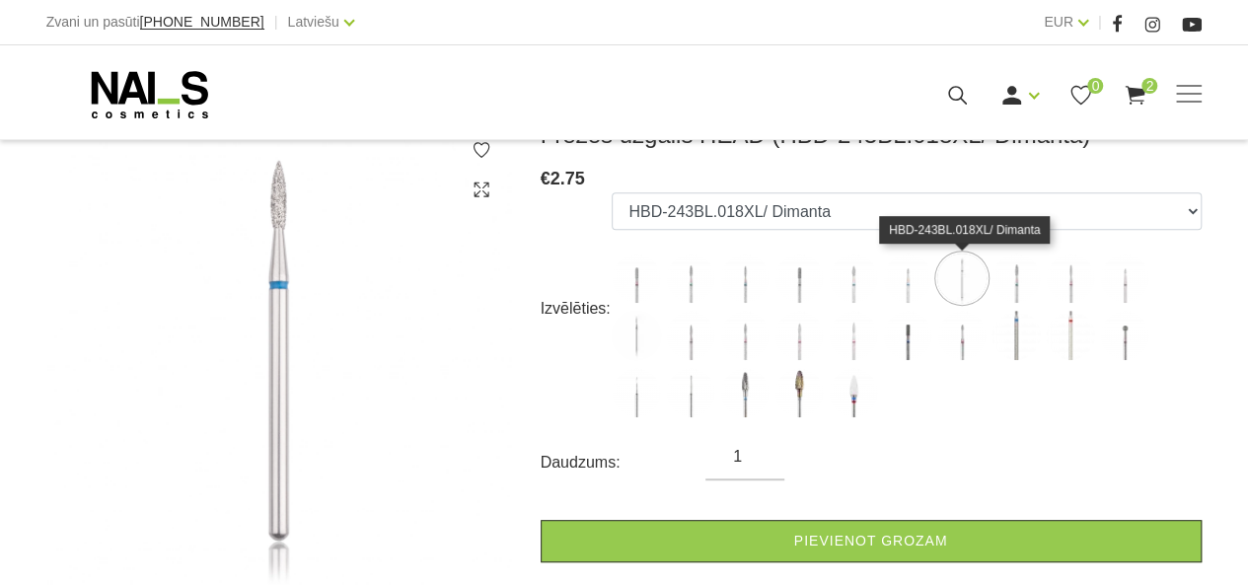
click at [1026, 288] on img at bounding box center [1016, 278] width 49 height 49
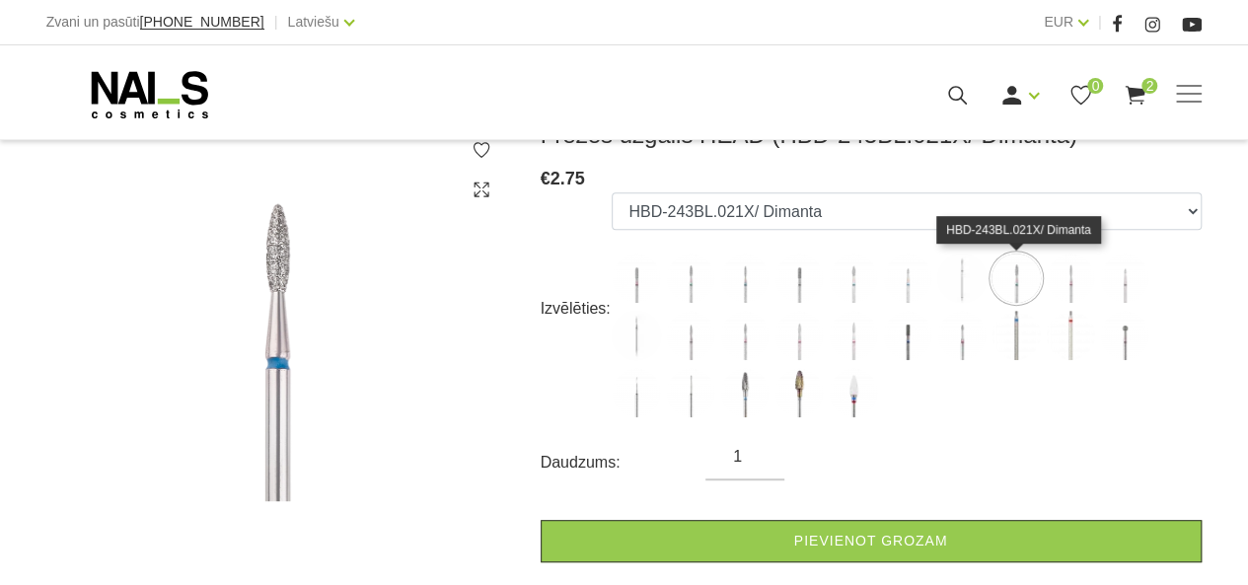
click at [1072, 292] on img at bounding box center [1070, 278] width 49 height 49
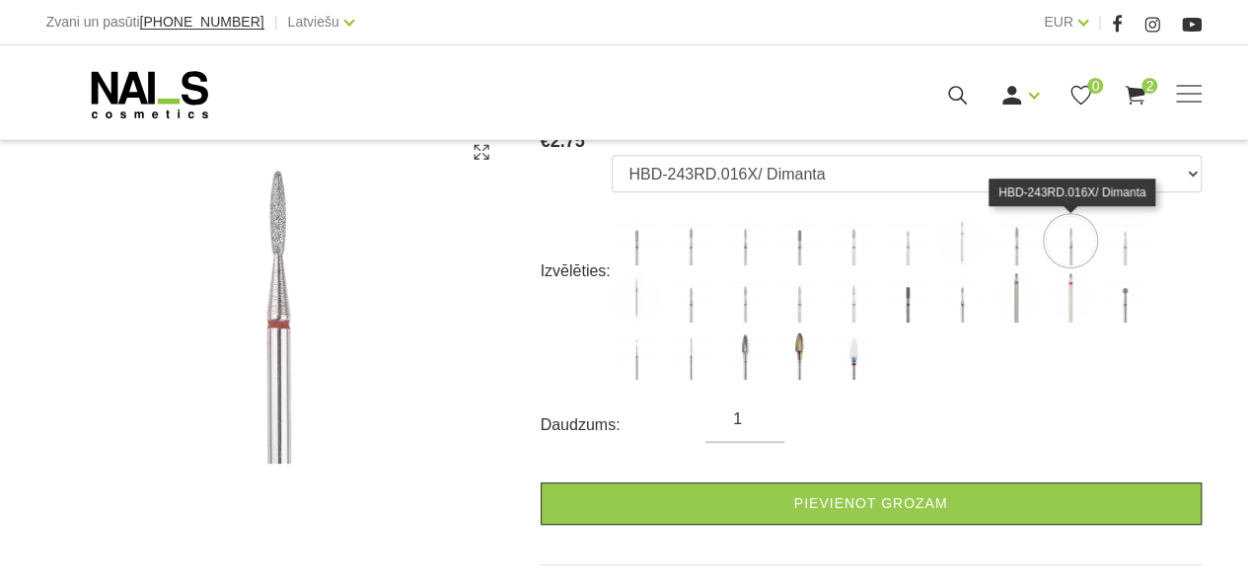
scroll to position [340, 0]
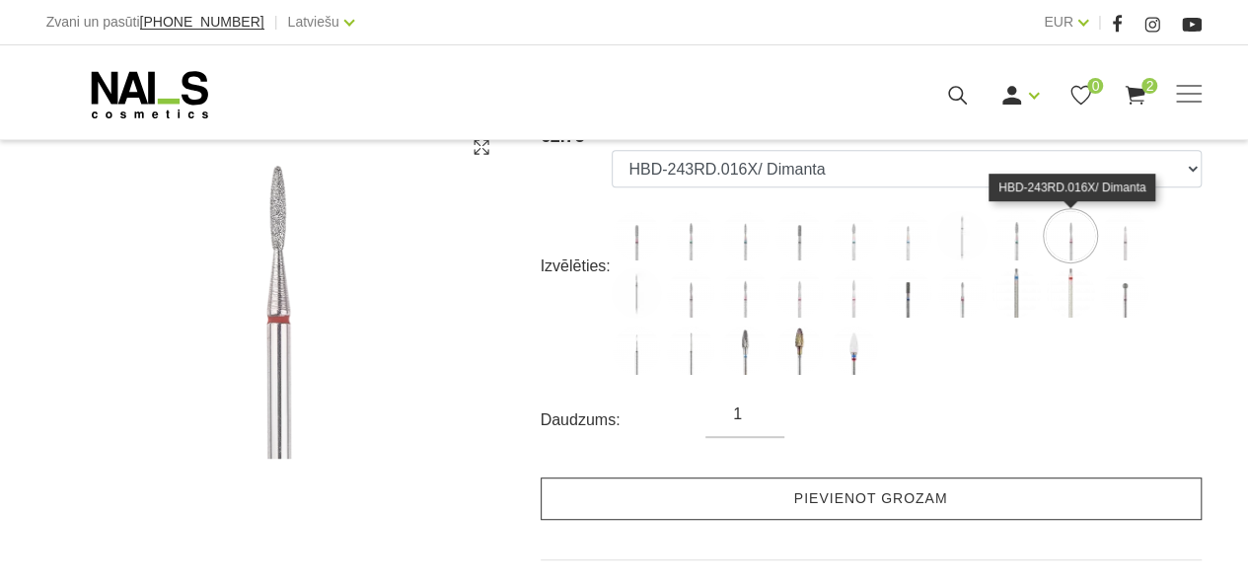
click at [677, 505] on link "Pievienot grozam" at bounding box center [871, 499] width 661 height 42
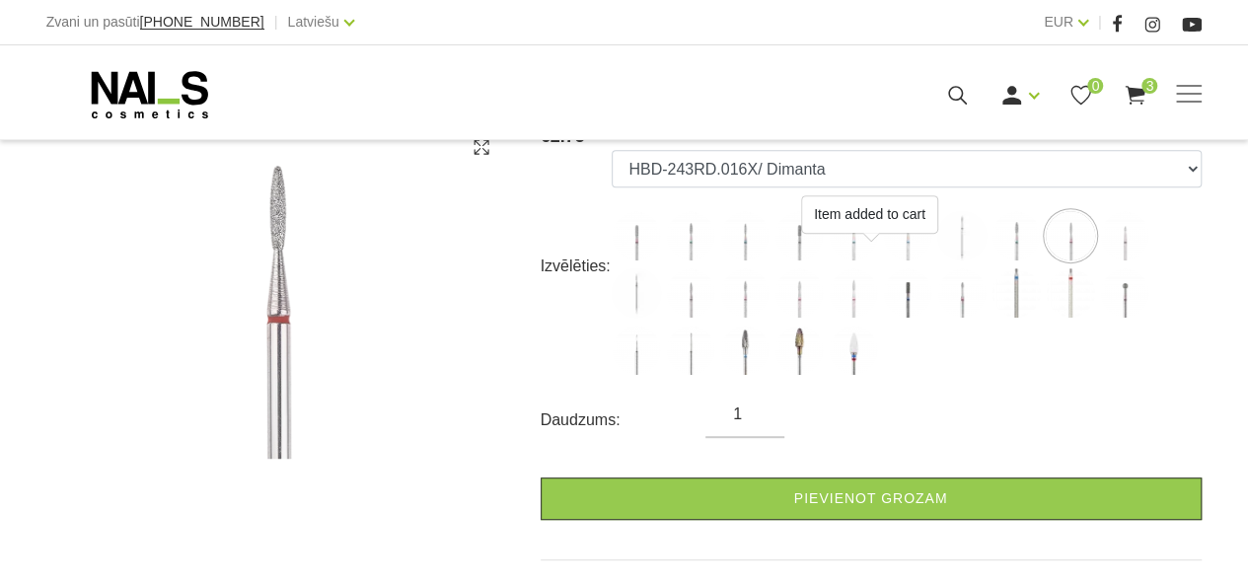
click at [636, 294] on img at bounding box center [636, 292] width 49 height 49
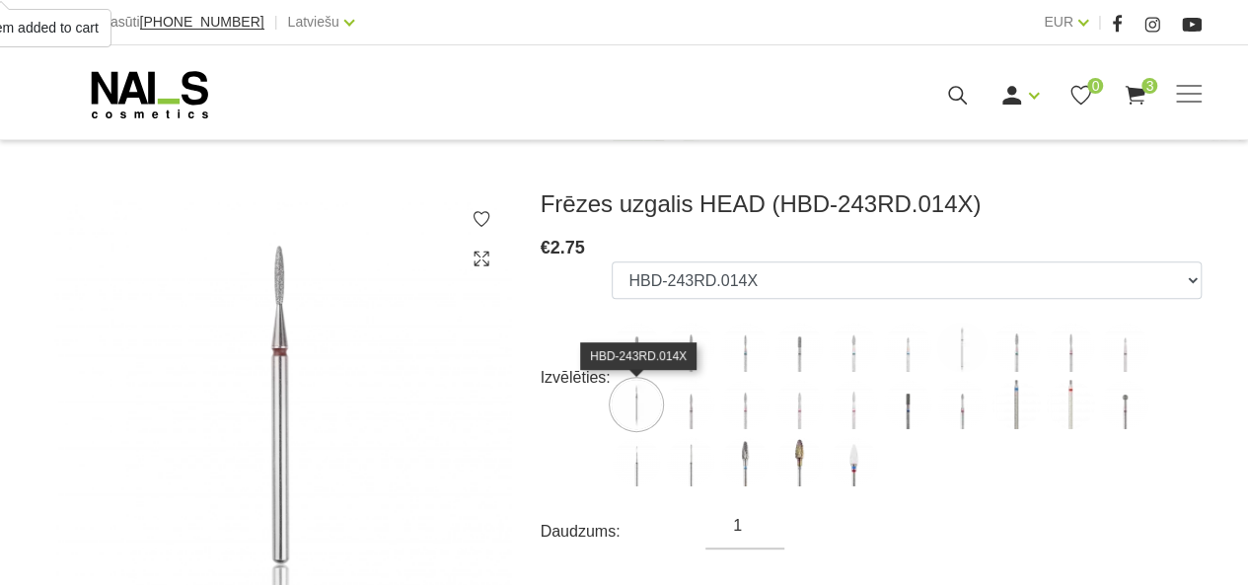
scroll to position [229, 0]
click at [1070, 344] on img at bounding box center [1070, 346] width 49 height 49
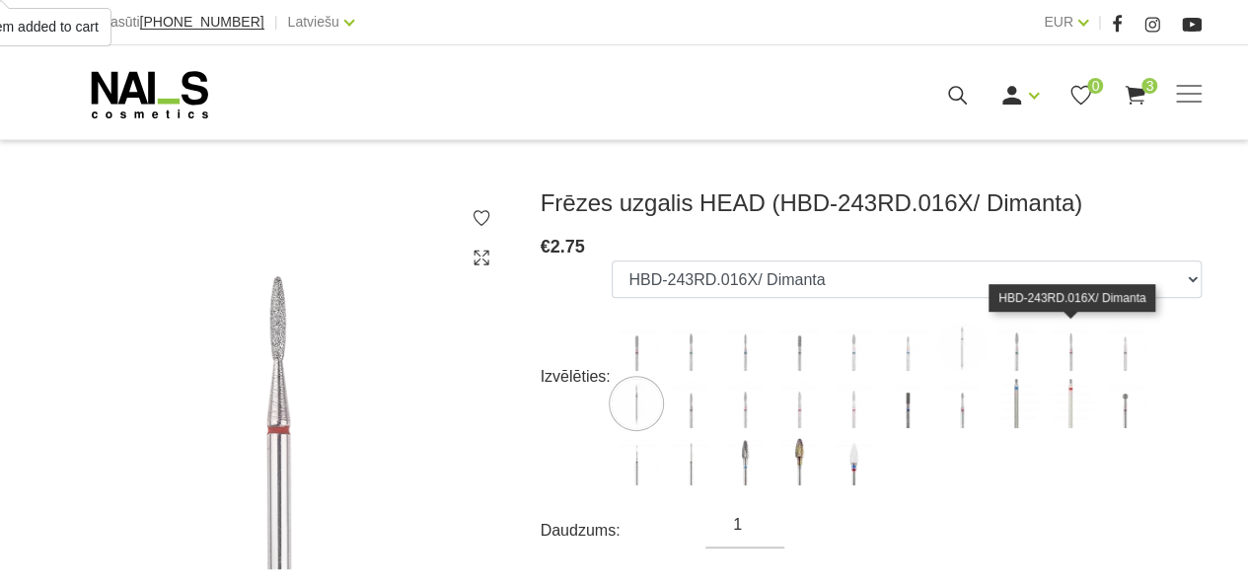
click at [653, 407] on img at bounding box center [636, 403] width 49 height 49
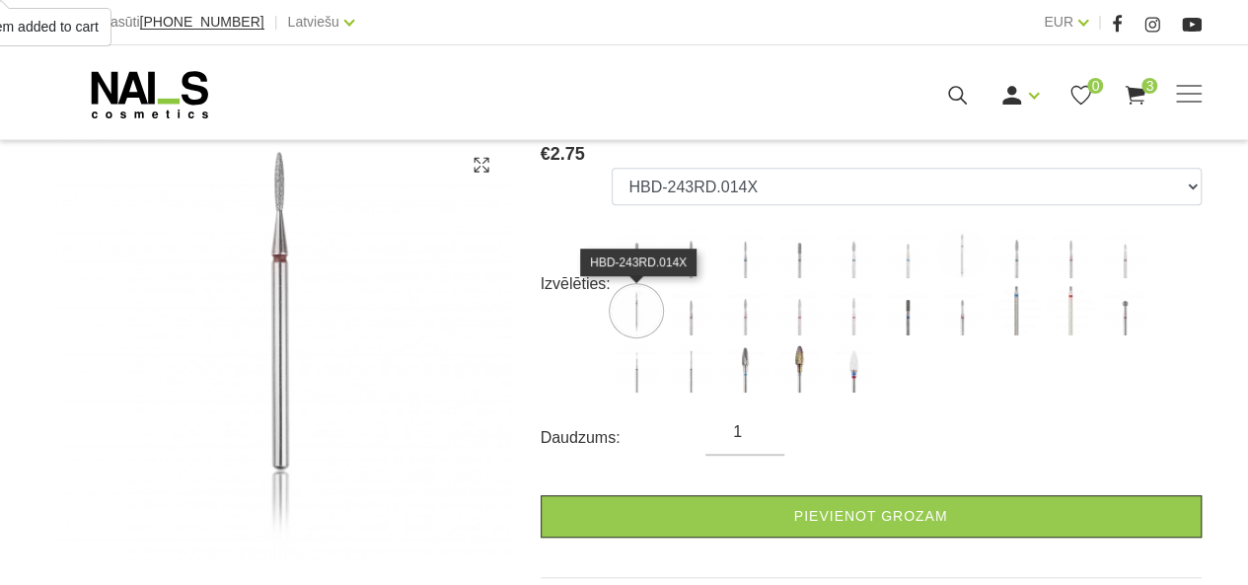
click at [710, 322] on img at bounding box center [690, 310] width 49 height 49
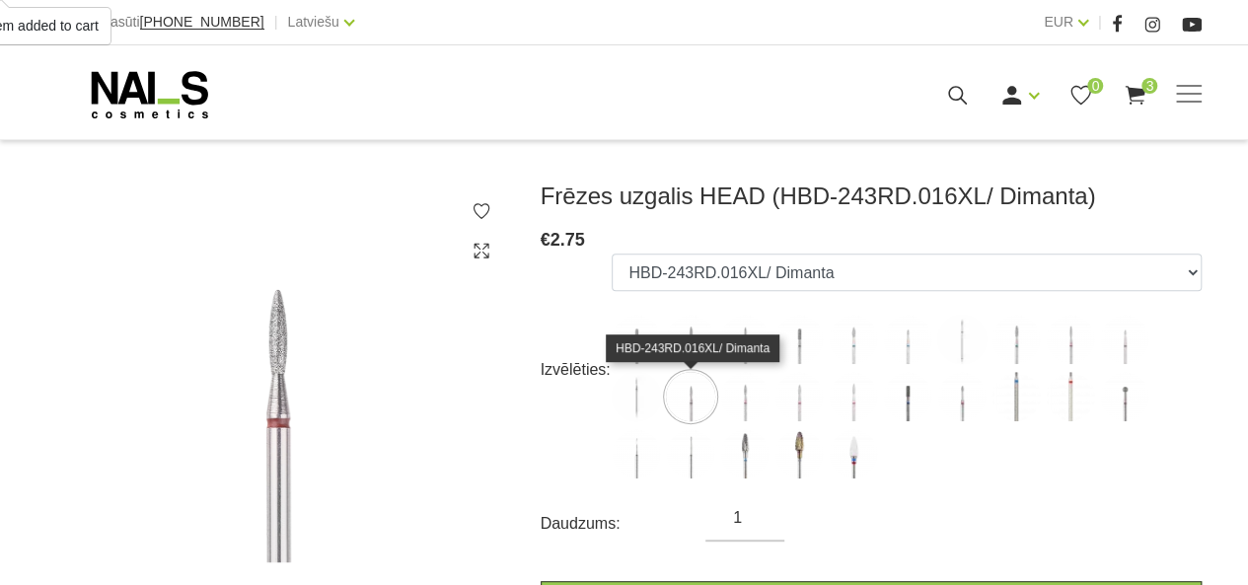
scroll to position [235, 0]
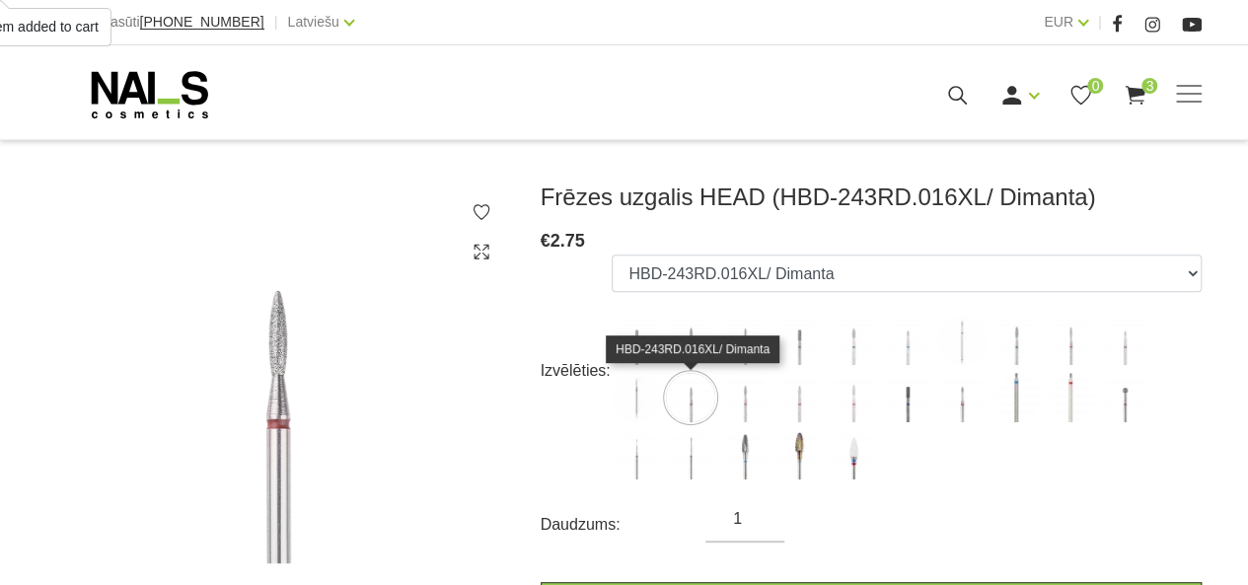
click at [766, 417] on label at bounding box center [744, 397] width 49 height 49
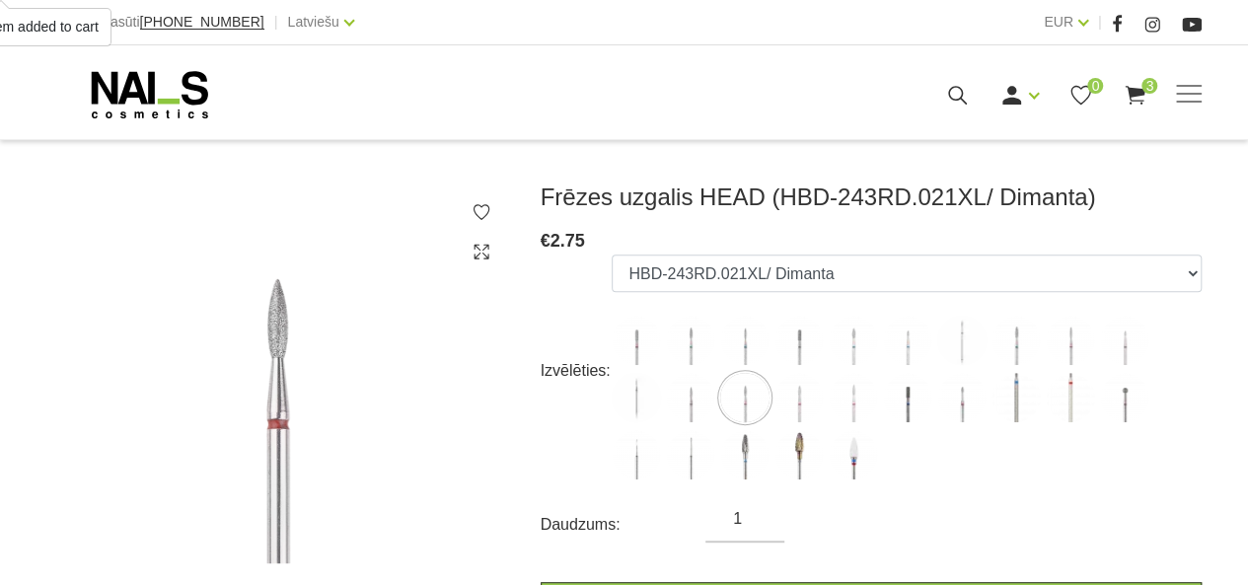
click at [700, 407] on img at bounding box center [690, 397] width 49 height 49
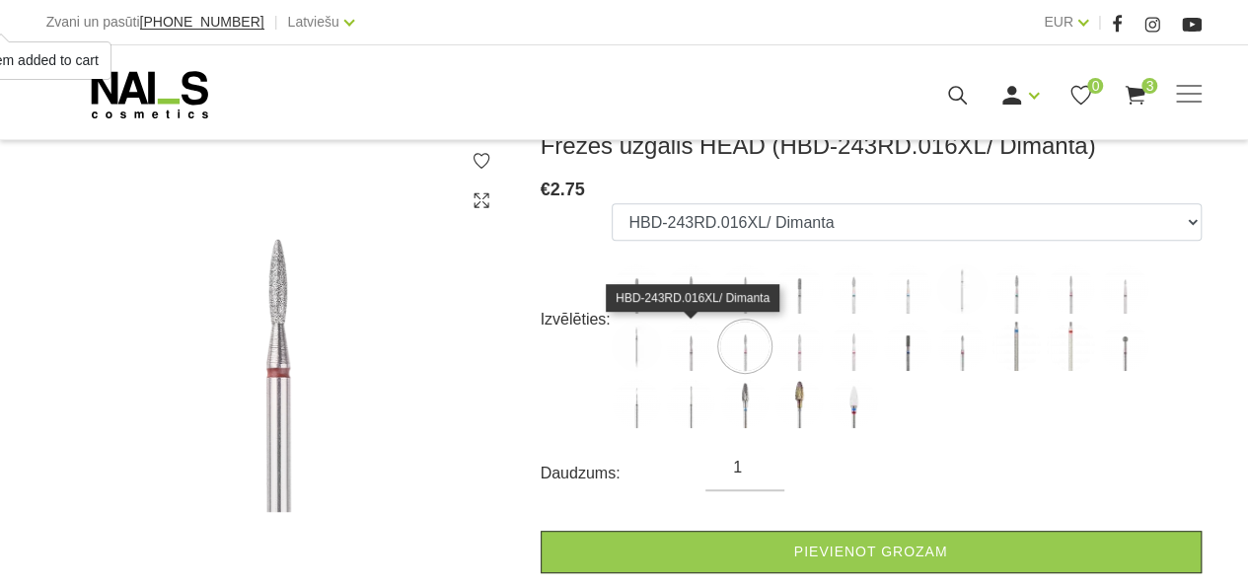
scroll to position [324, 0]
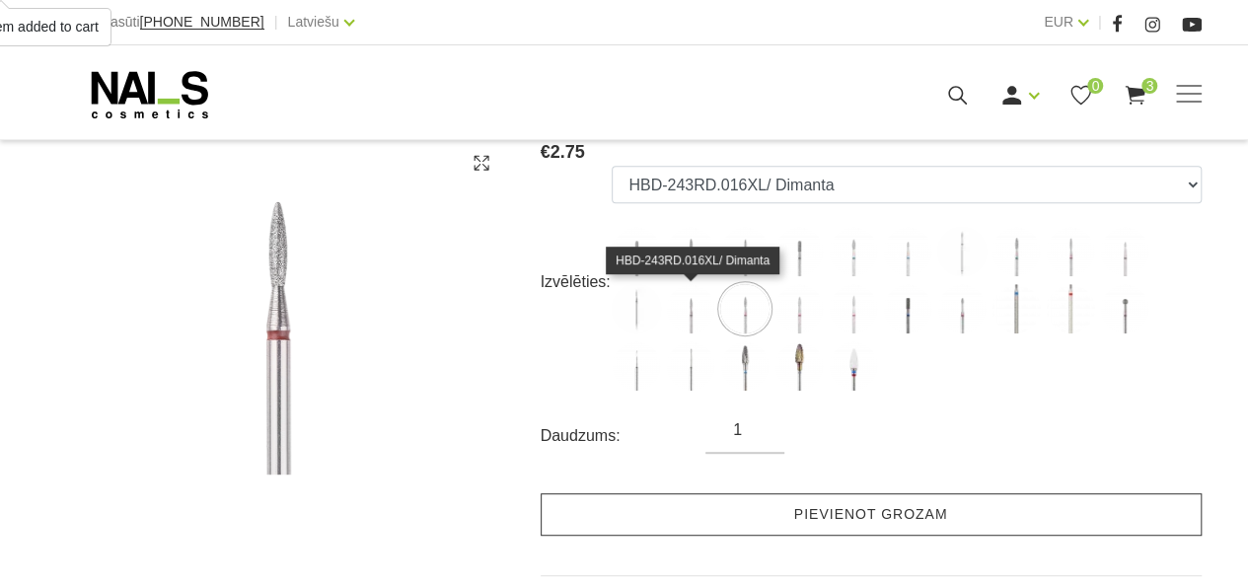
click at [638, 512] on link "Pievienot grozam" at bounding box center [871, 514] width 661 height 42
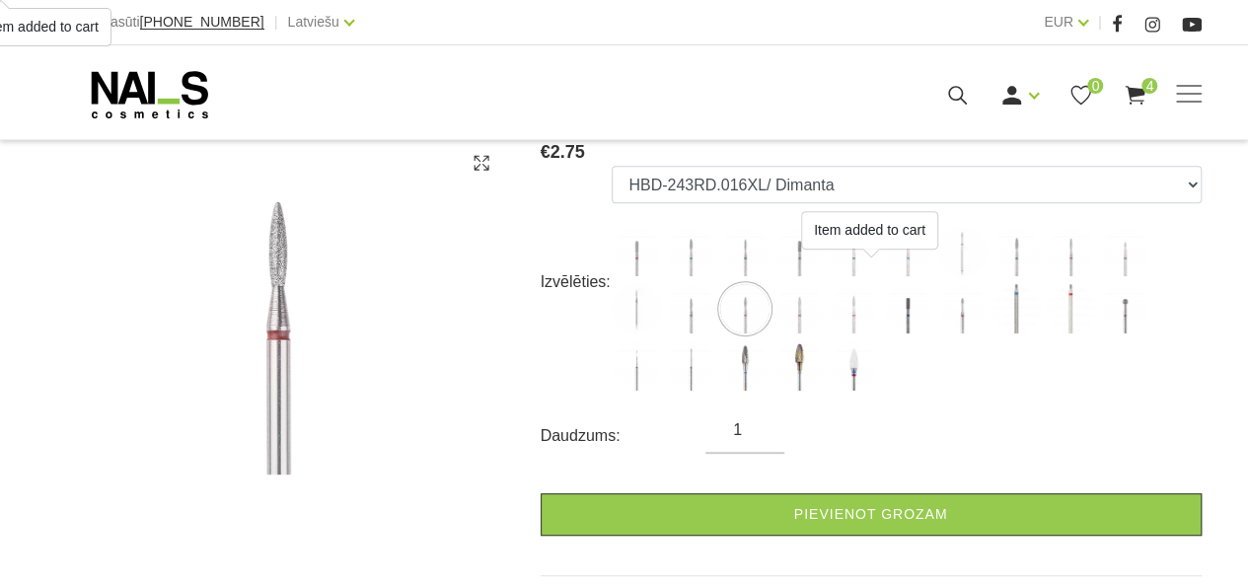
click at [811, 314] on img at bounding box center [799, 308] width 49 height 49
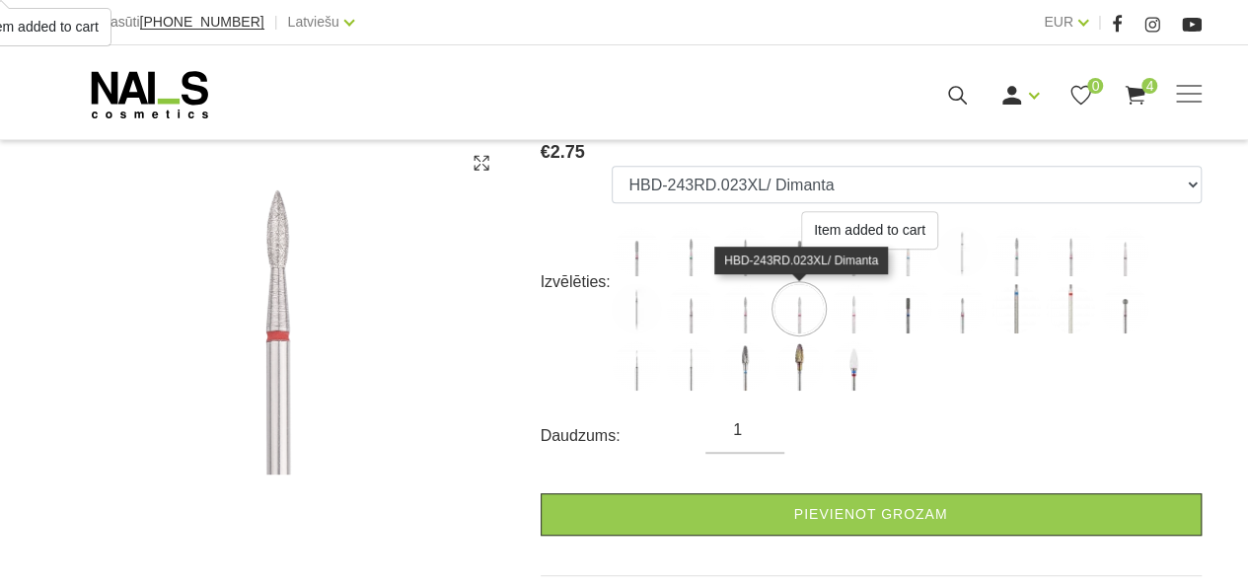
click at [853, 313] on img at bounding box center [853, 308] width 49 height 49
click at [910, 312] on img at bounding box center [907, 308] width 49 height 49
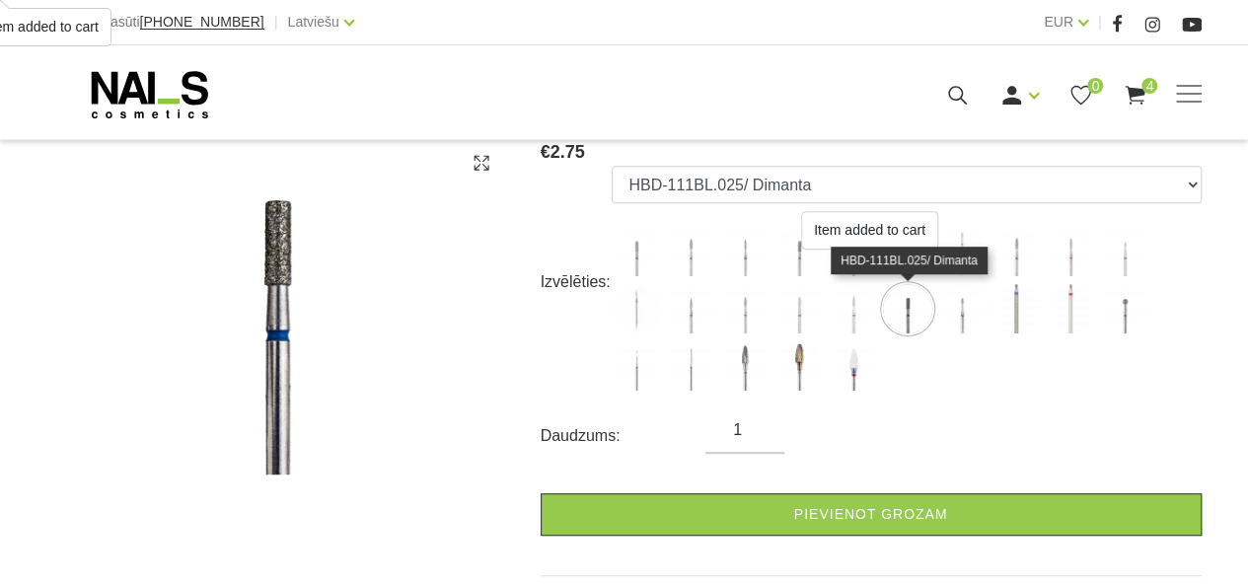
click at [854, 316] on img at bounding box center [853, 308] width 49 height 49
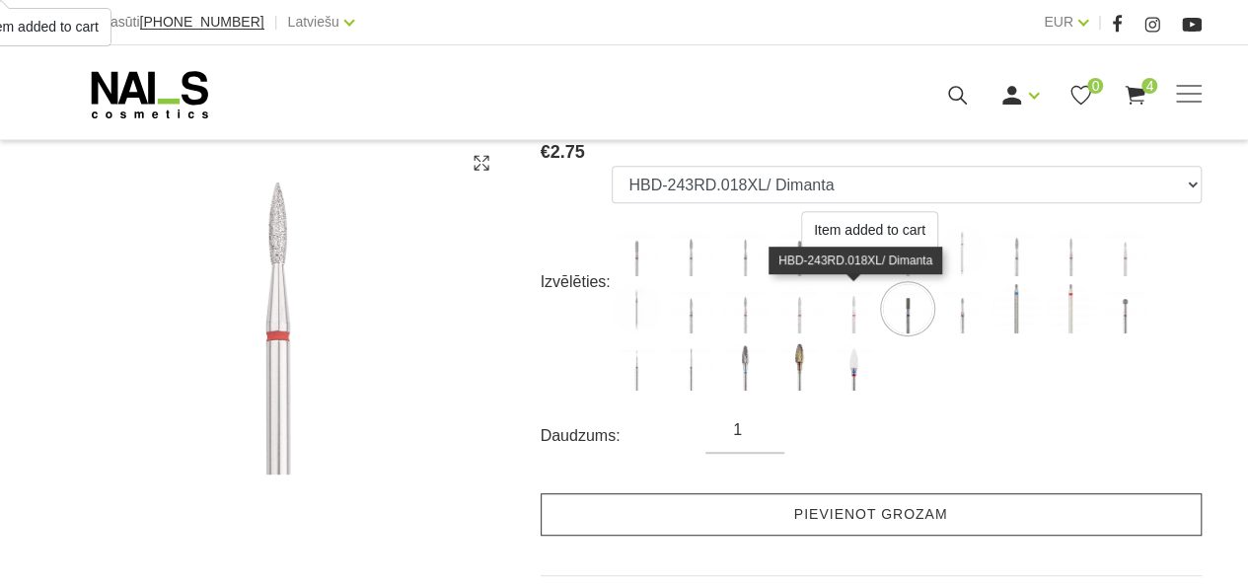
click at [620, 497] on link "Pievienot grozam" at bounding box center [871, 514] width 661 height 42
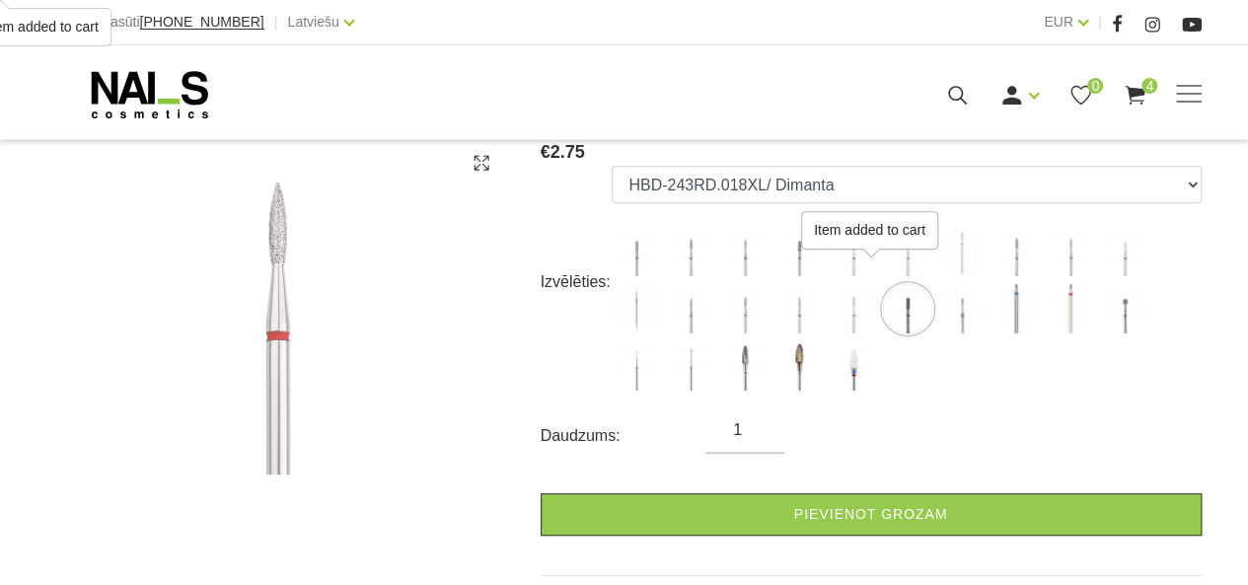
click at [916, 310] on img at bounding box center [907, 308] width 49 height 49
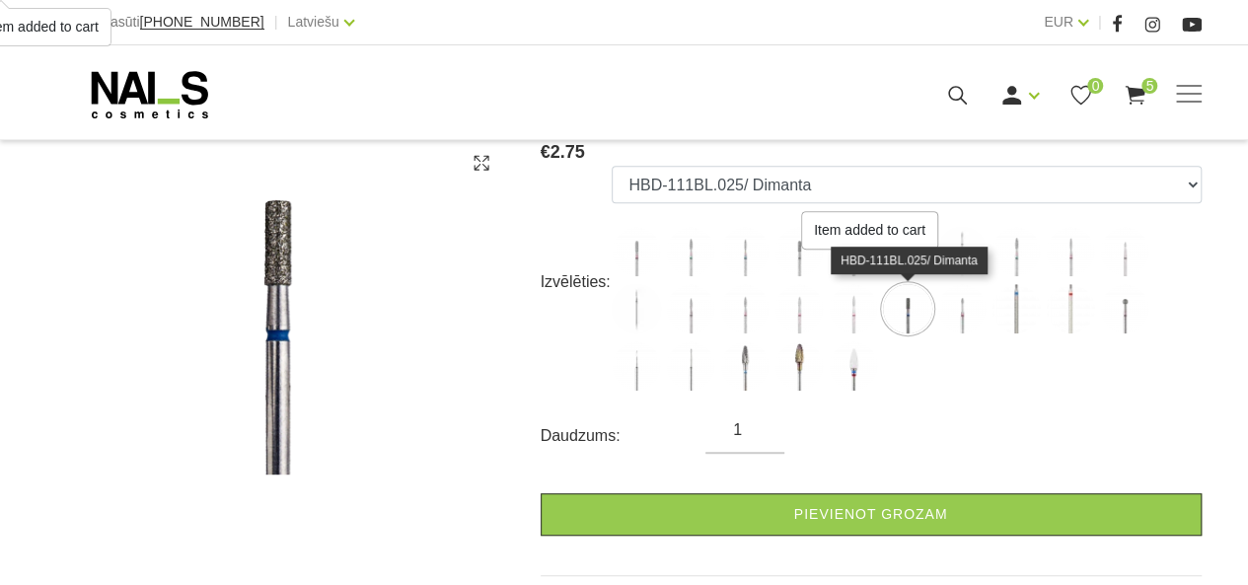
click at [967, 301] on img at bounding box center [962, 308] width 49 height 49
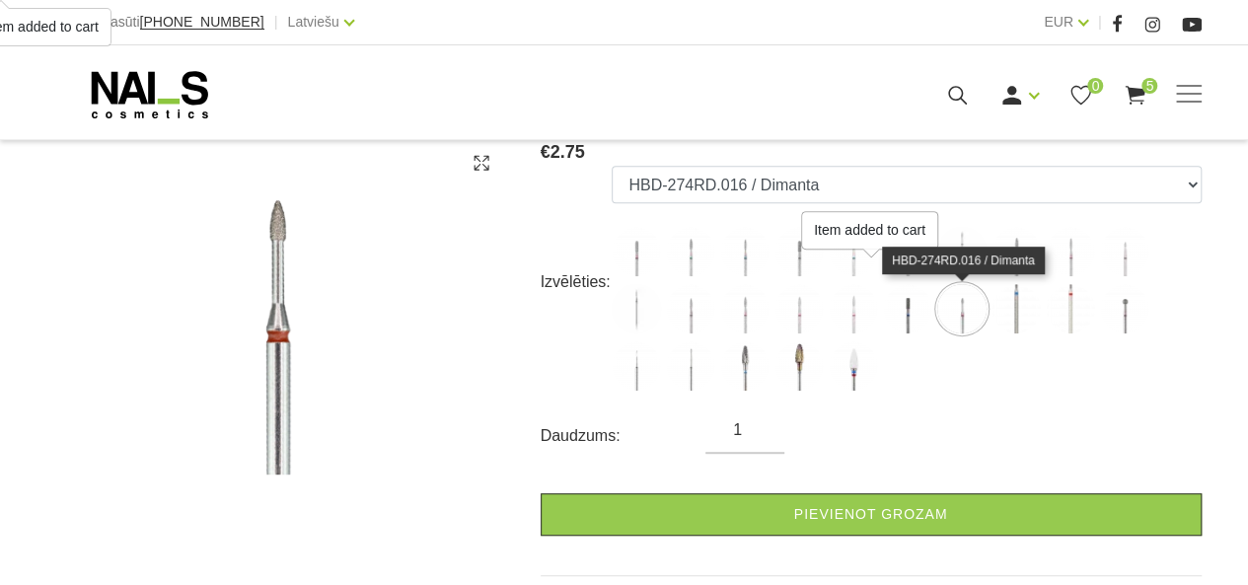
click at [1017, 308] on img at bounding box center [1016, 308] width 49 height 49
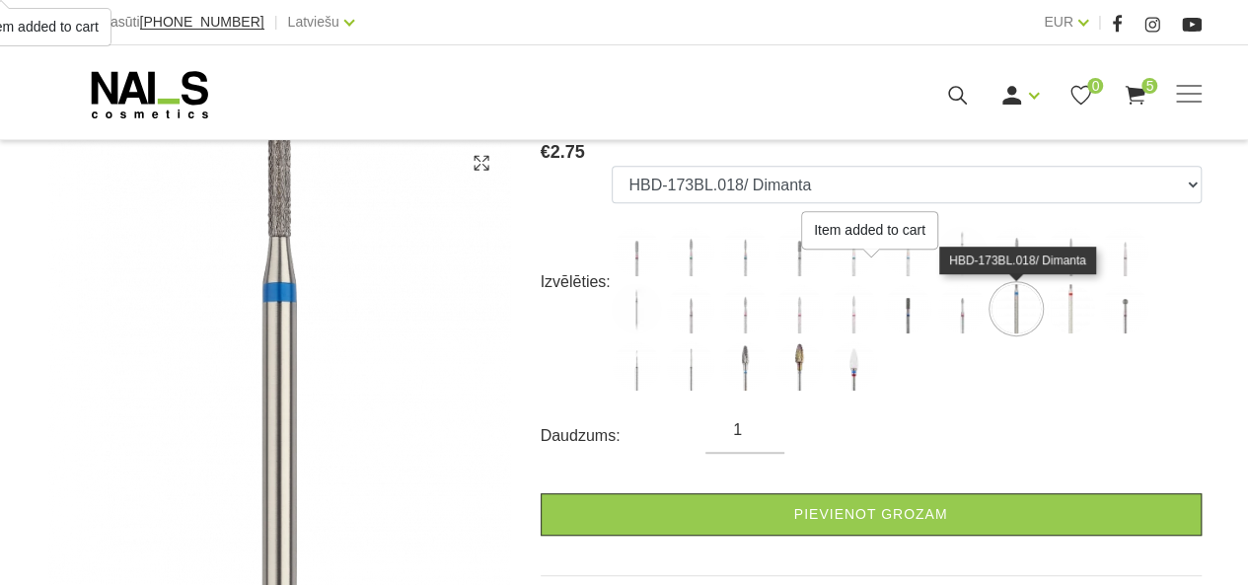
click at [1062, 304] on img at bounding box center [1070, 308] width 49 height 49
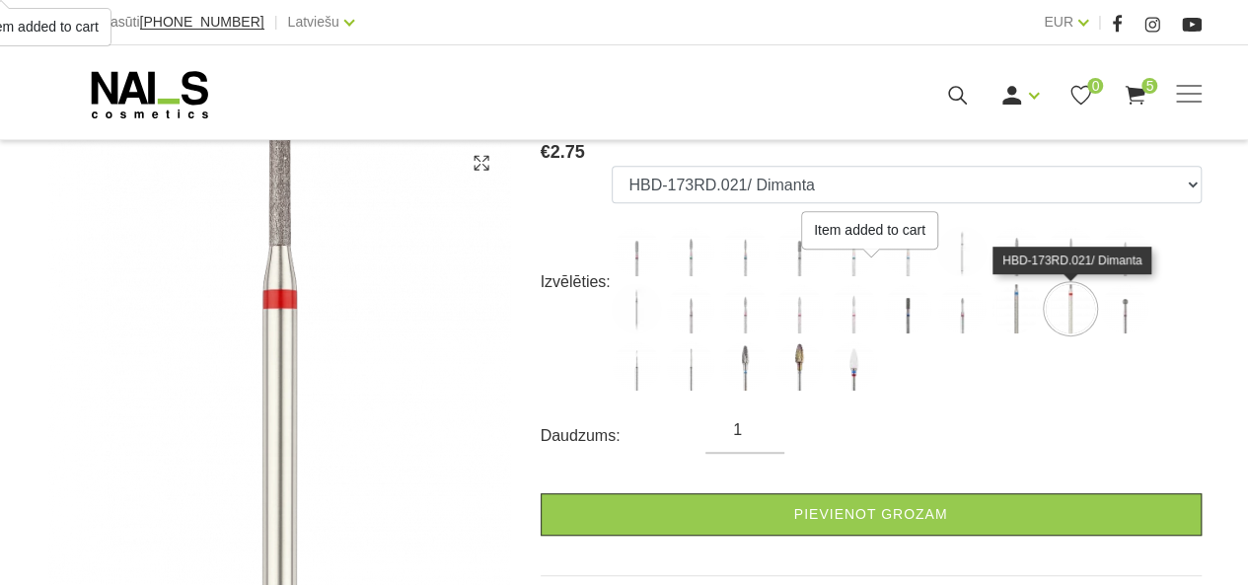
click at [1137, 318] on img at bounding box center [1124, 308] width 49 height 49
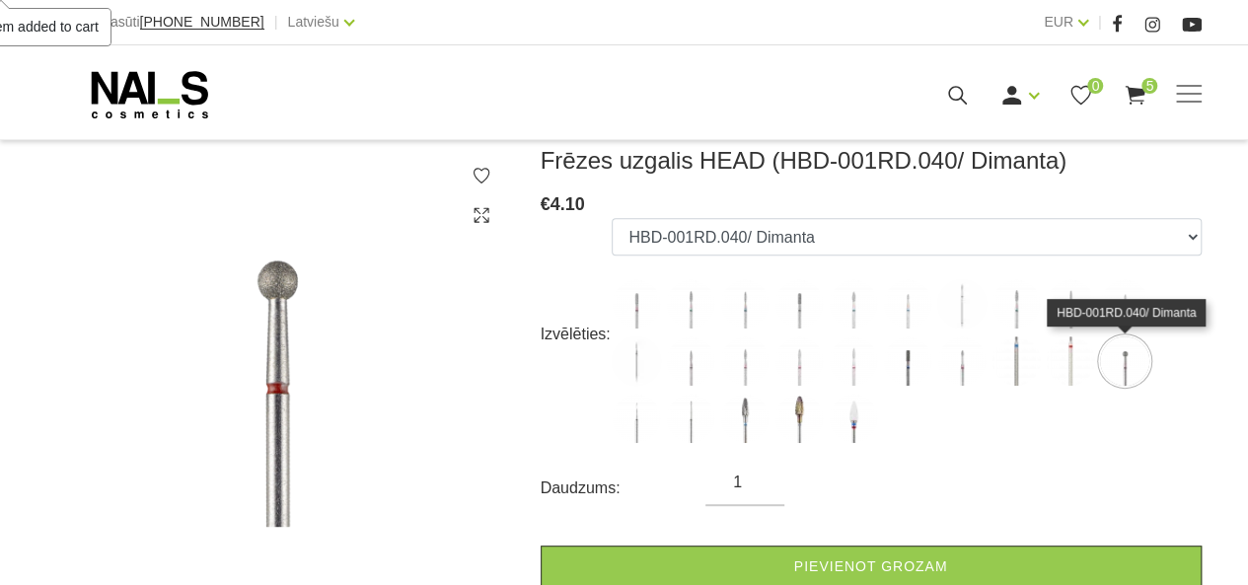
scroll to position [275, 0]
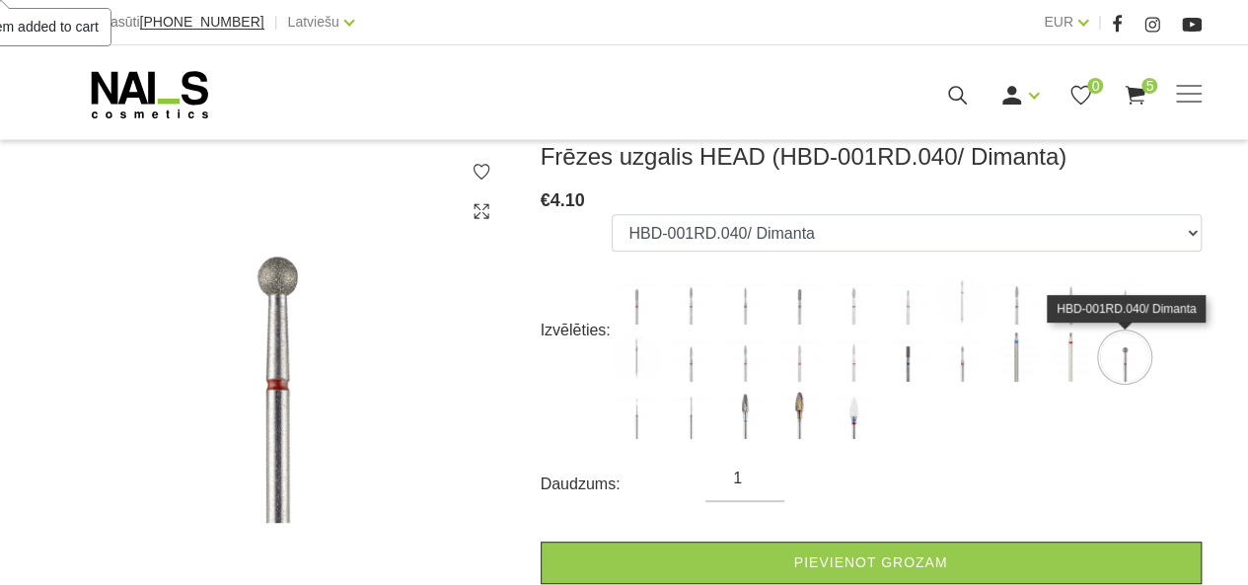
click at [640, 437] on img at bounding box center [636, 414] width 49 height 49
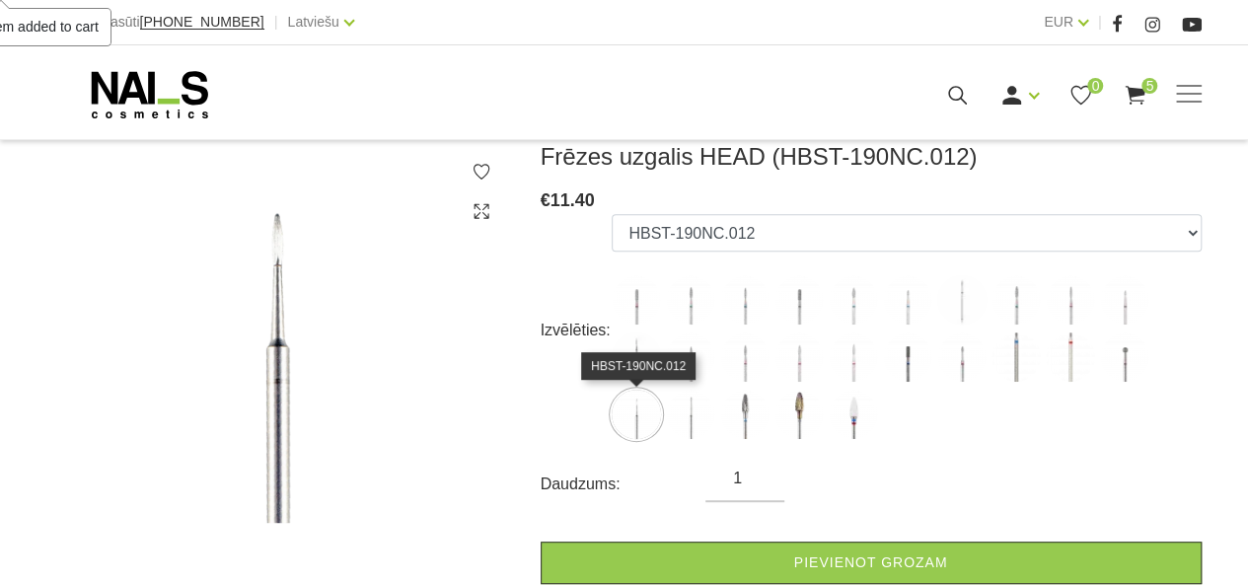
click at [682, 421] on img at bounding box center [690, 414] width 49 height 49
click at [755, 418] on img at bounding box center [744, 414] width 49 height 49
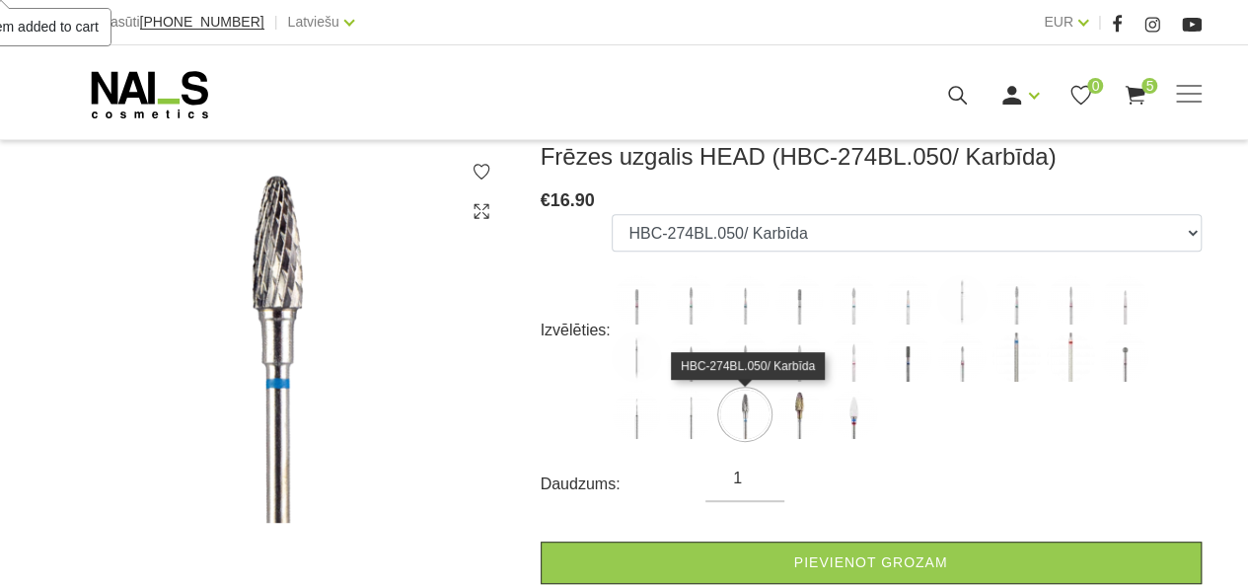
click at [799, 424] on img at bounding box center [799, 414] width 49 height 49
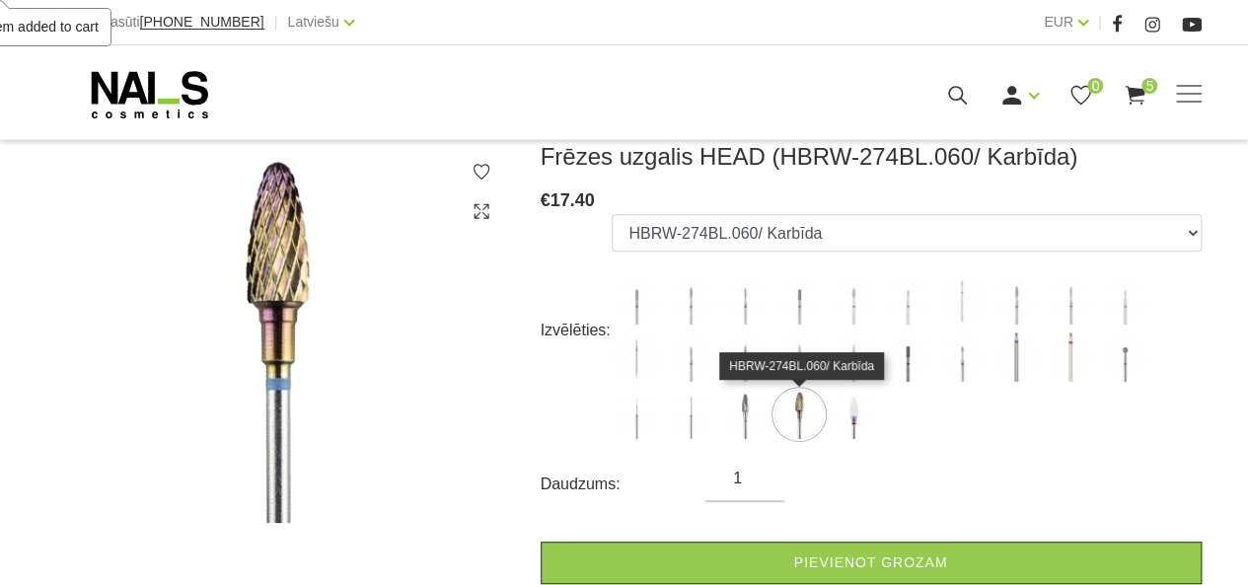
click at [860, 412] on img at bounding box center [853, 414] width 49 height 49
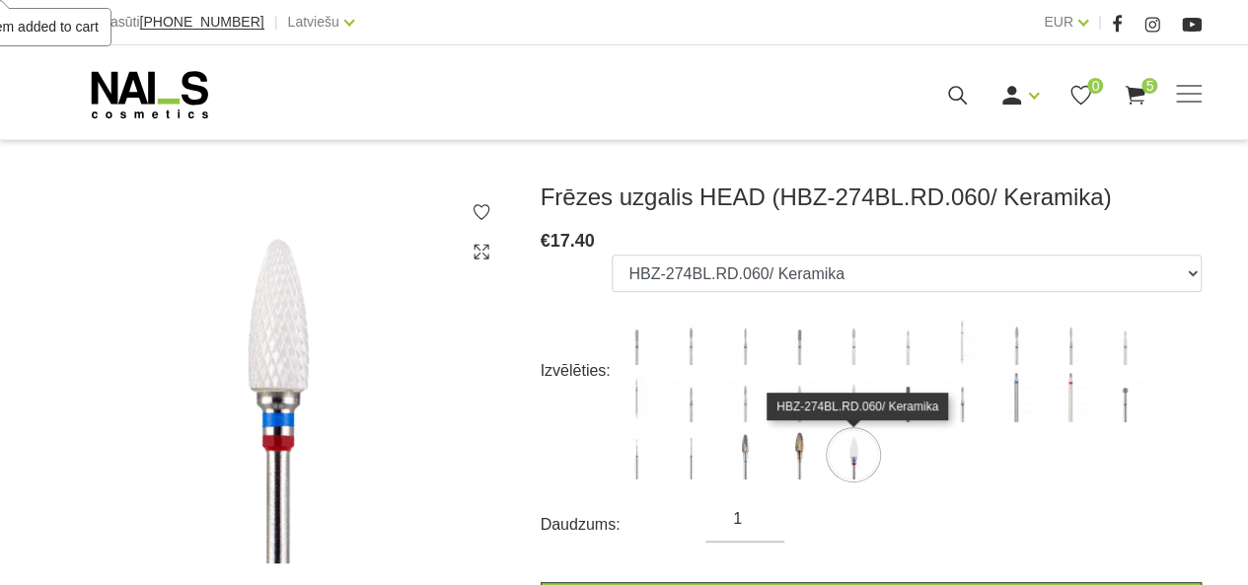
scroll to position [226, 0]
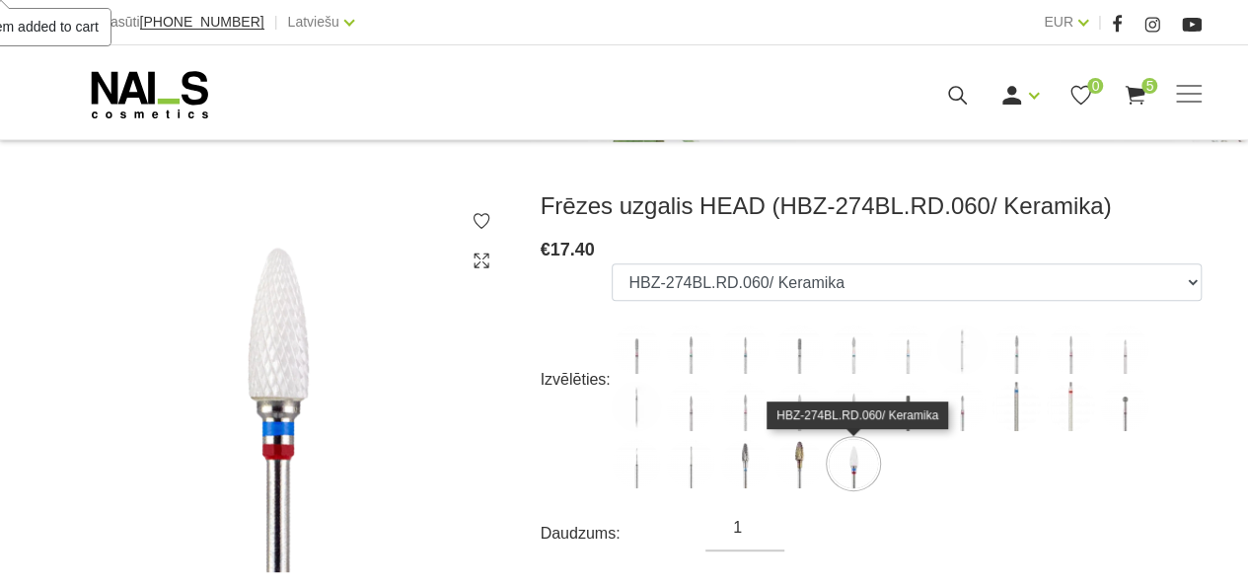
click at [795, 454] on img at bounding box center [799, 463] width 49 height 49
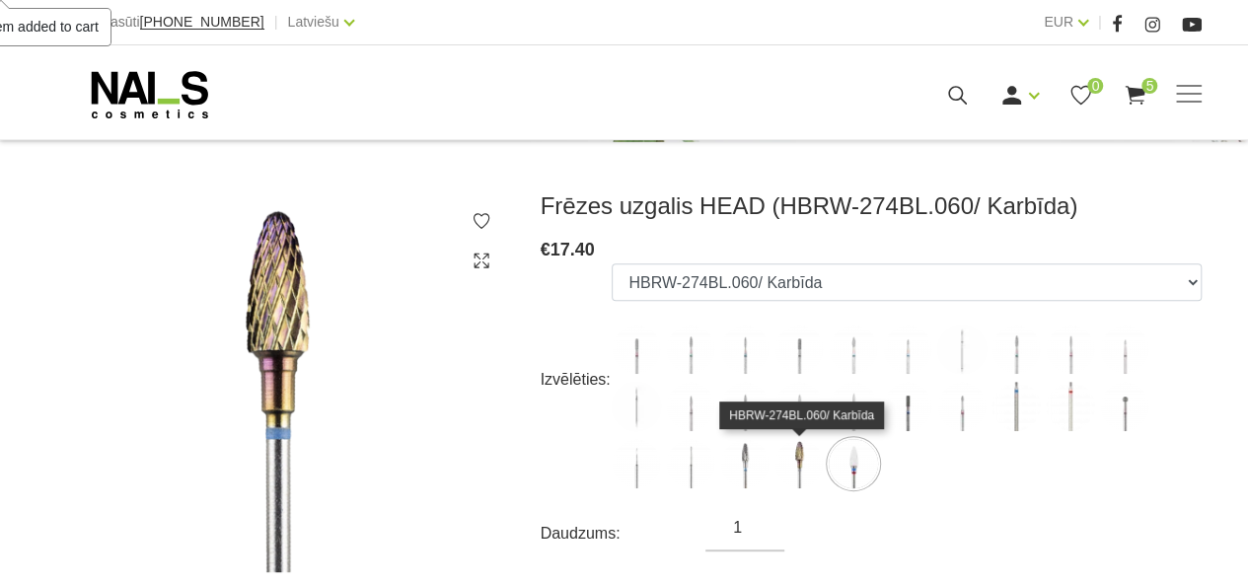
click at [742, 472] on img at bounding box center [744, 463] width 49 height 49
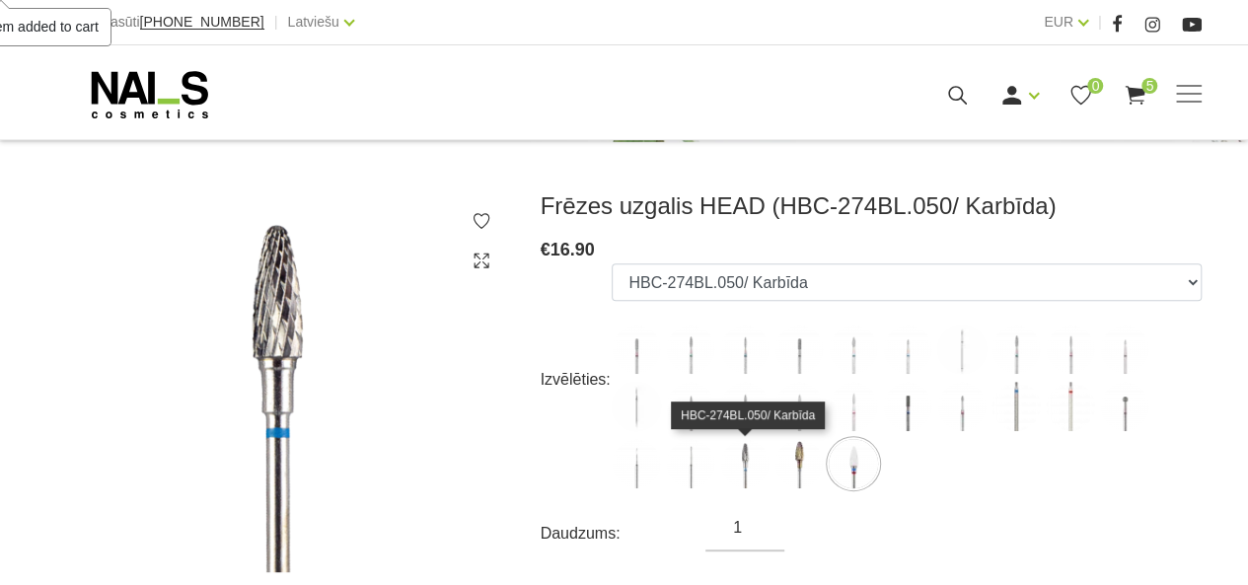
click at [633, 365] on img at bounding box center [636, 349] width 49 height 49
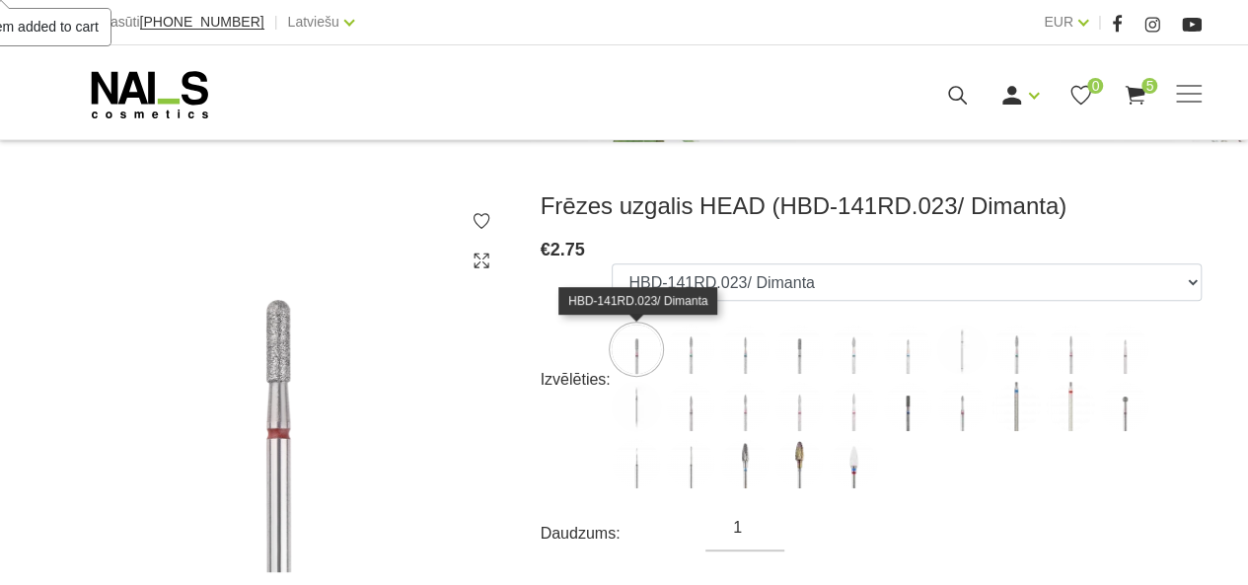
click at [713, 367] on label at bounding box center [690, 349] width 49 height 49
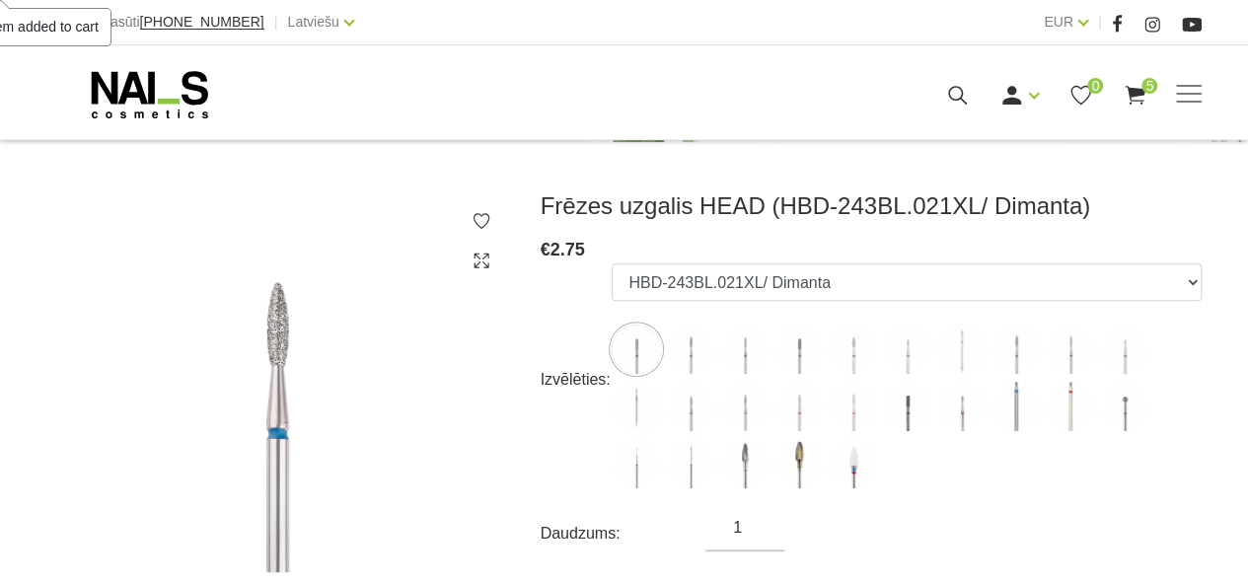
click at [740, 352] on img at bounding box center [744, 349] width 49 height 49
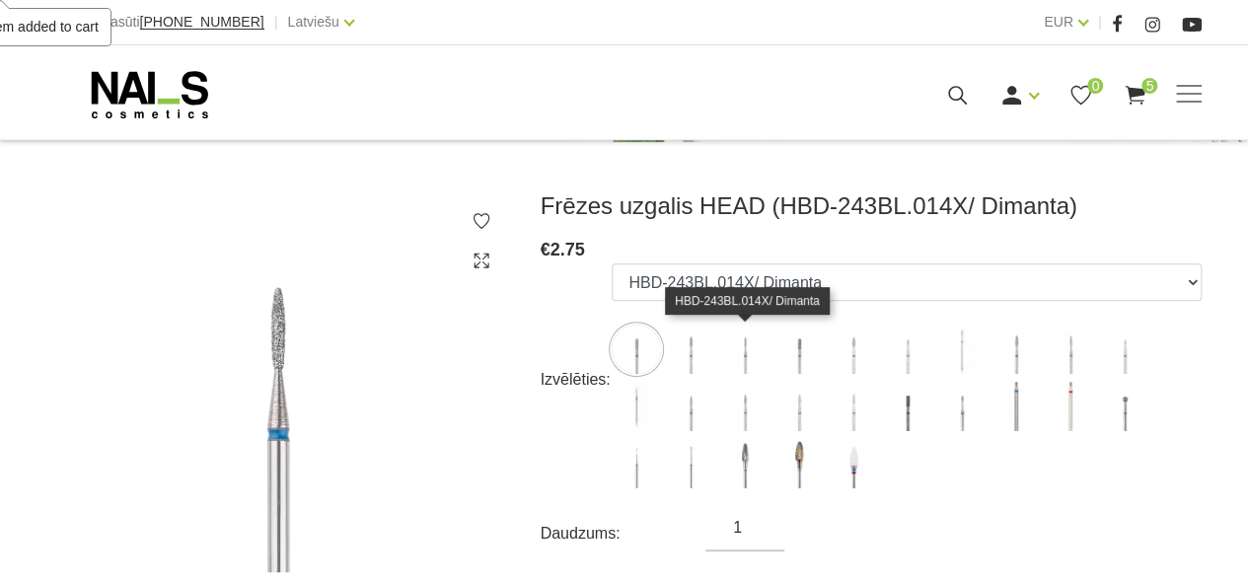
click at [796, 347] on img at bounding box center [799, 349] width 49 height 49
select select "5264"
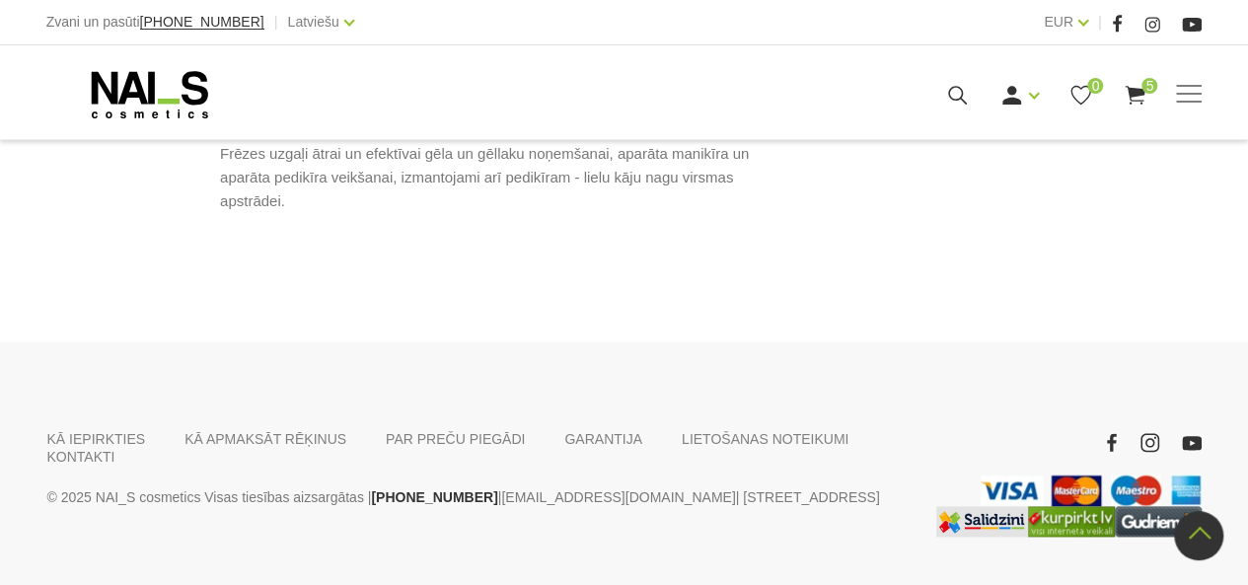
scroll to position [1076, 0]
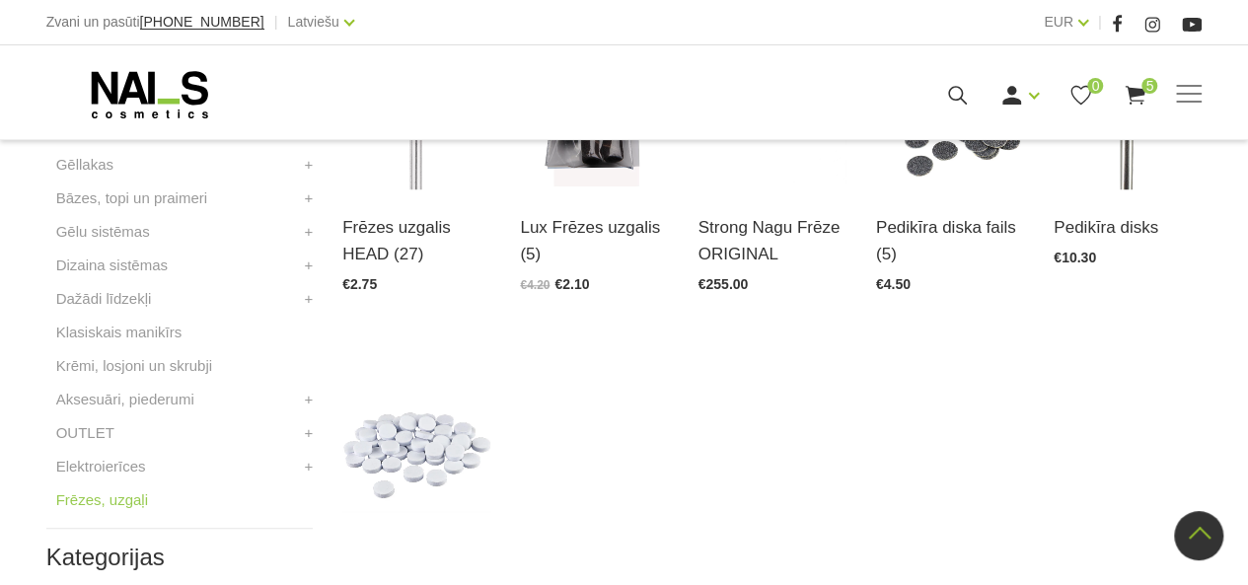
scroll to position [631, 0]
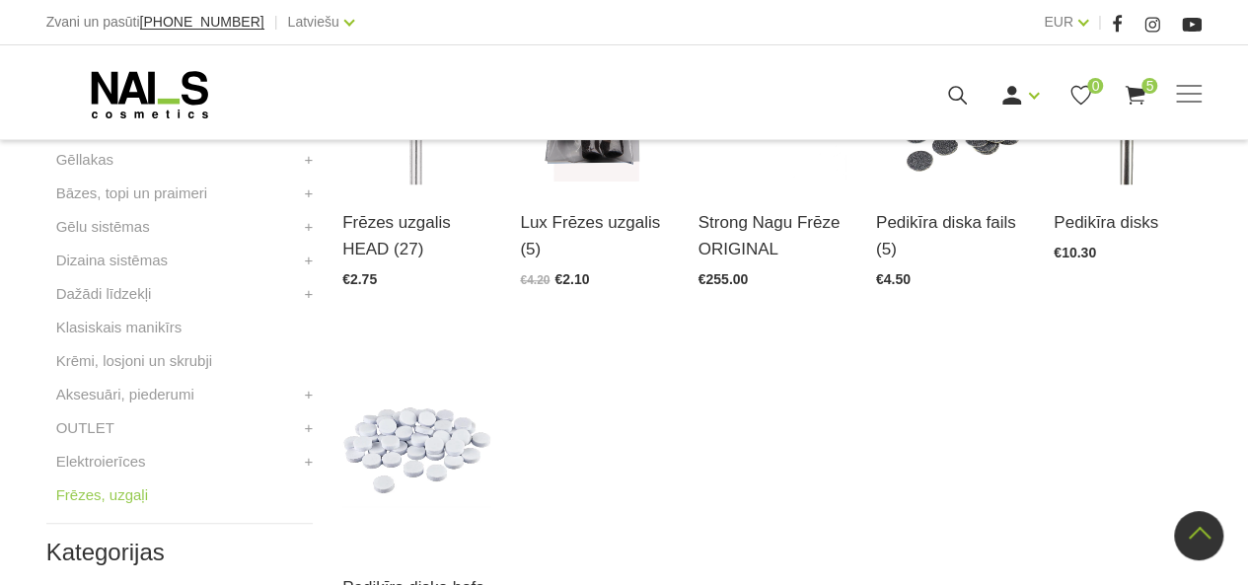
click at [286, 395] on li "Aksesuāri, piederumi Instrumenti, vīles Pušeri Knaibles Otas Pincetes Standziņa…" at bounding box center [179, 400] width 266 height 34
click at [223, 397] on li "Aksesuāri, piederumi Instrumenti, vīles Pušeri Knaibles Otas Pincetes Standziņa…" at bounding box center [179, 400] width 266 height 34
click at [231, 384] on li "Aksesuāri, piederumi Instrumenti, vīles Pušeri Knaibles Otas Pincetes Standziņa…" at bounding box center [179, 400] width 266 height 34
click at [207, 389] on li "Aksesuāri, piederumi Instrumenti, vīles Pušeri Knaibles Otas Pincetes Standziņa…" at bounding box center [179, 400] width 266 height 34
click at [150, 396] on link "Aksesuāri, piederumi" at bounding box center [125, 395] width 138 height 24
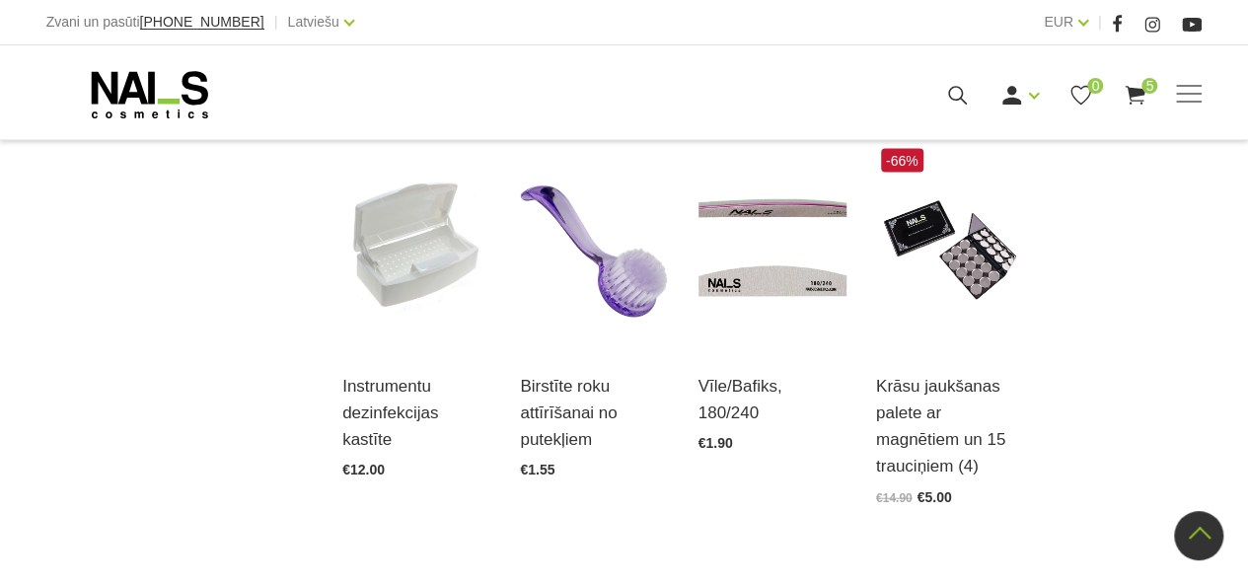
scroll to position [2095, 0]
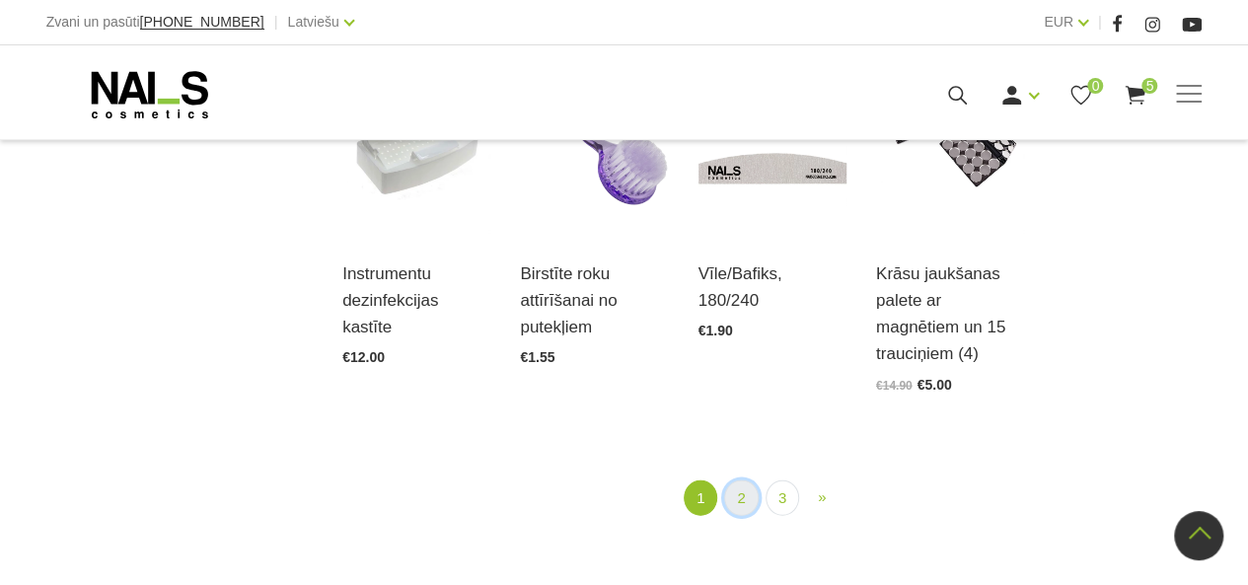
click at [741, 481] on link "2" at bounding box center [741, 499] width 34 height 37
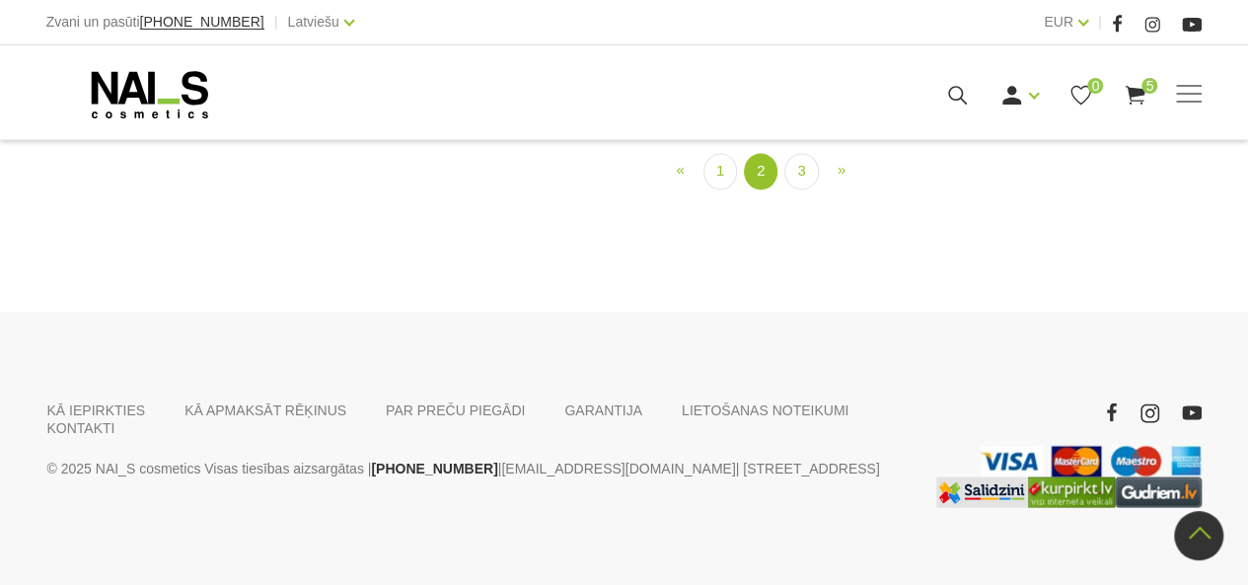
scroll to position [1689, 0]
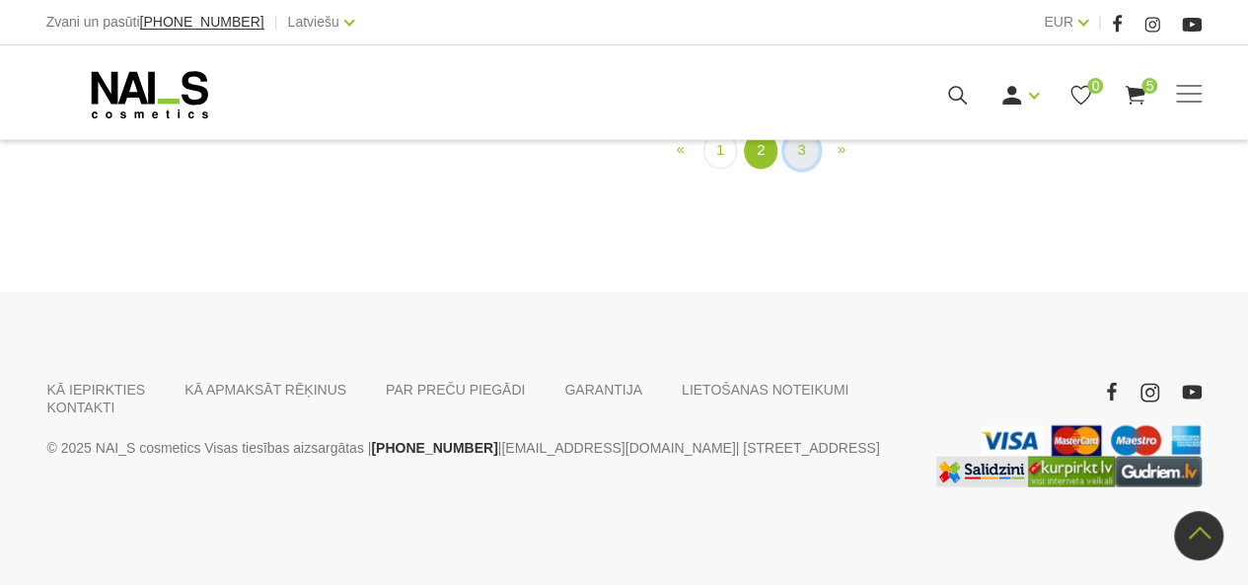
click at [802, 169] on link "3" at bounding box center [802, 150] width 34 height 37
